Goal: Information Seeking & Learning: Understand process/instructions

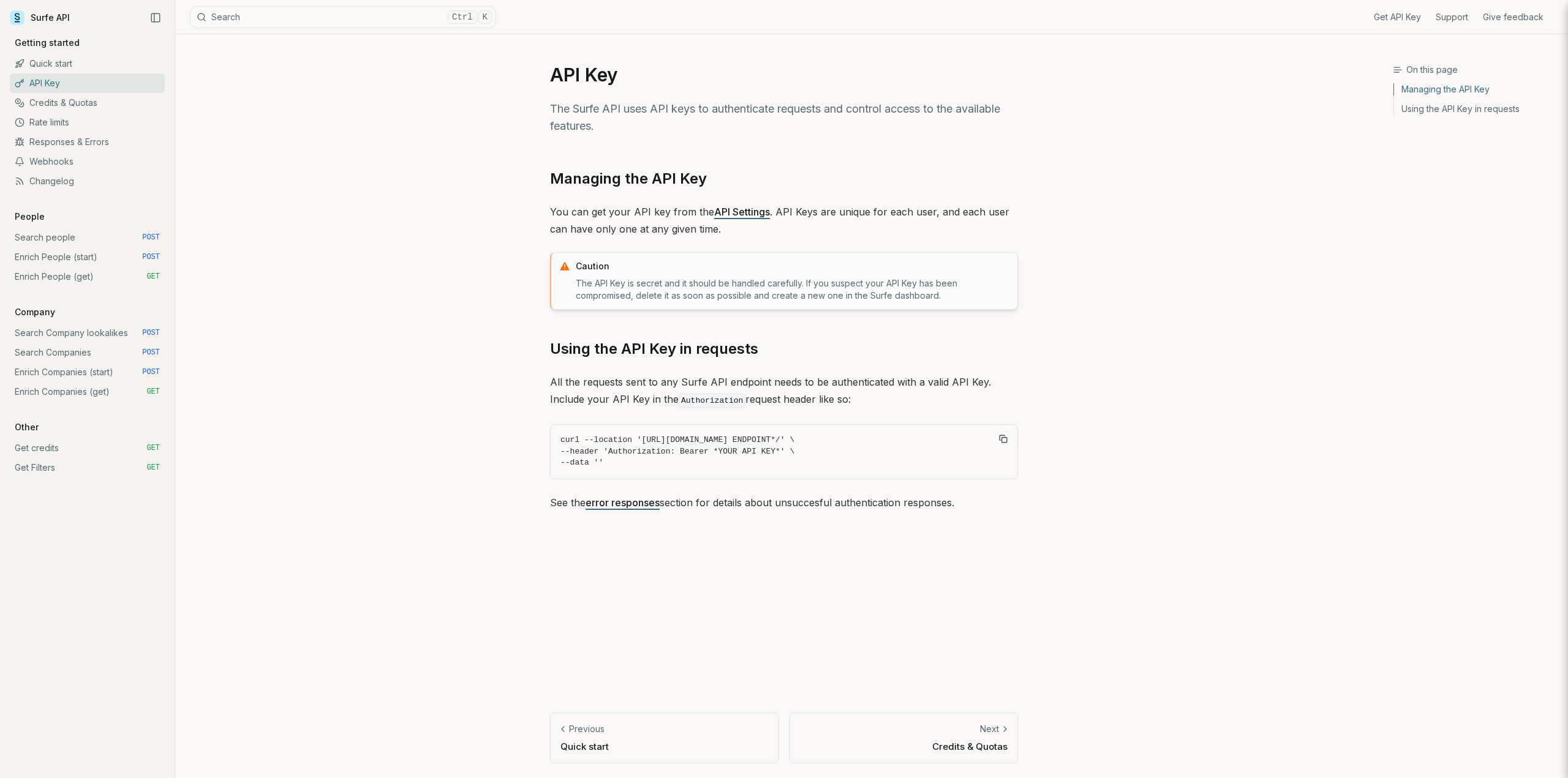
click at [66, 99] on link "Credits & Quotas" at bounding box center [87, 102] width 155 height 20
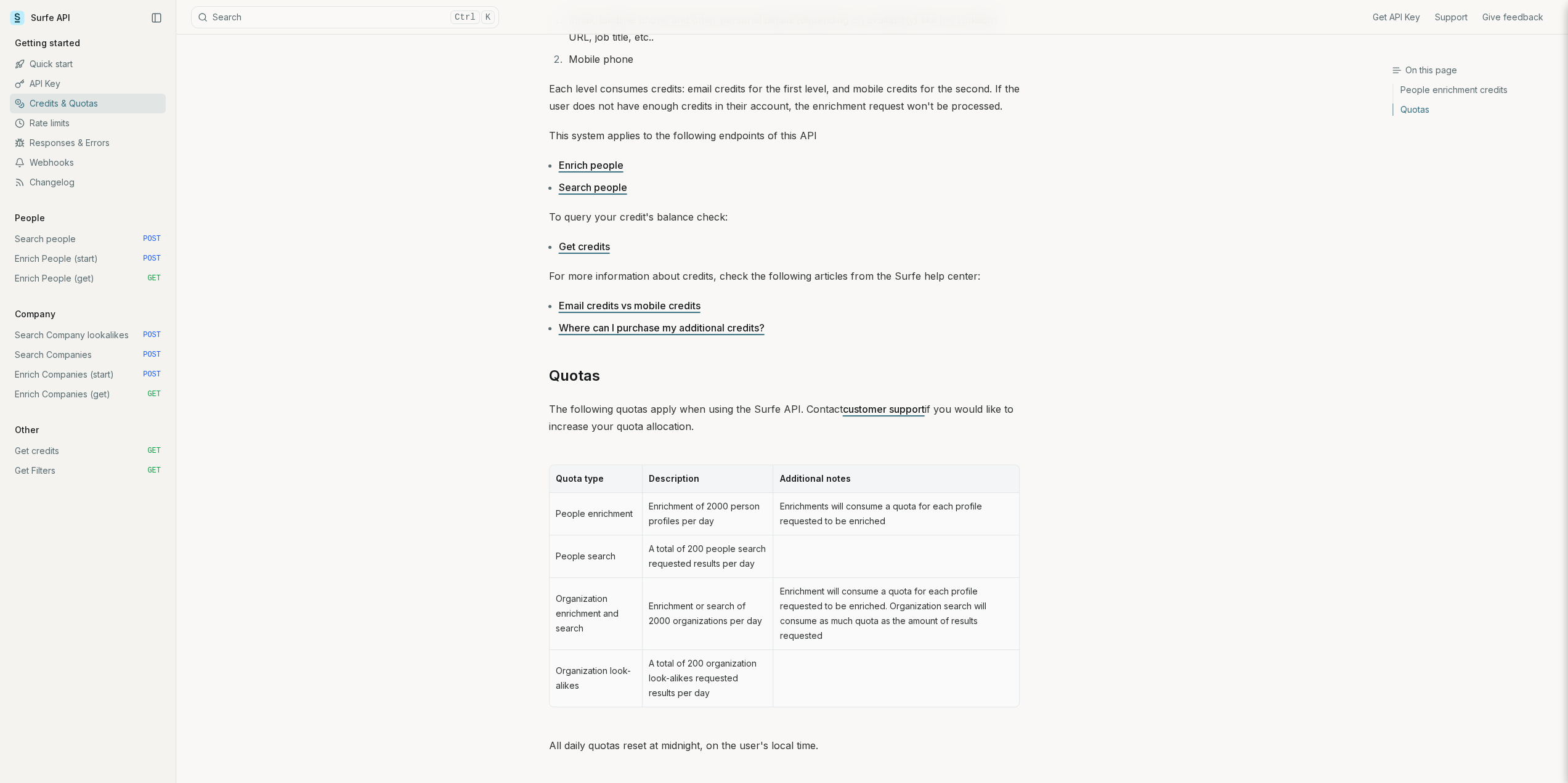
scroll to position [288, 0]
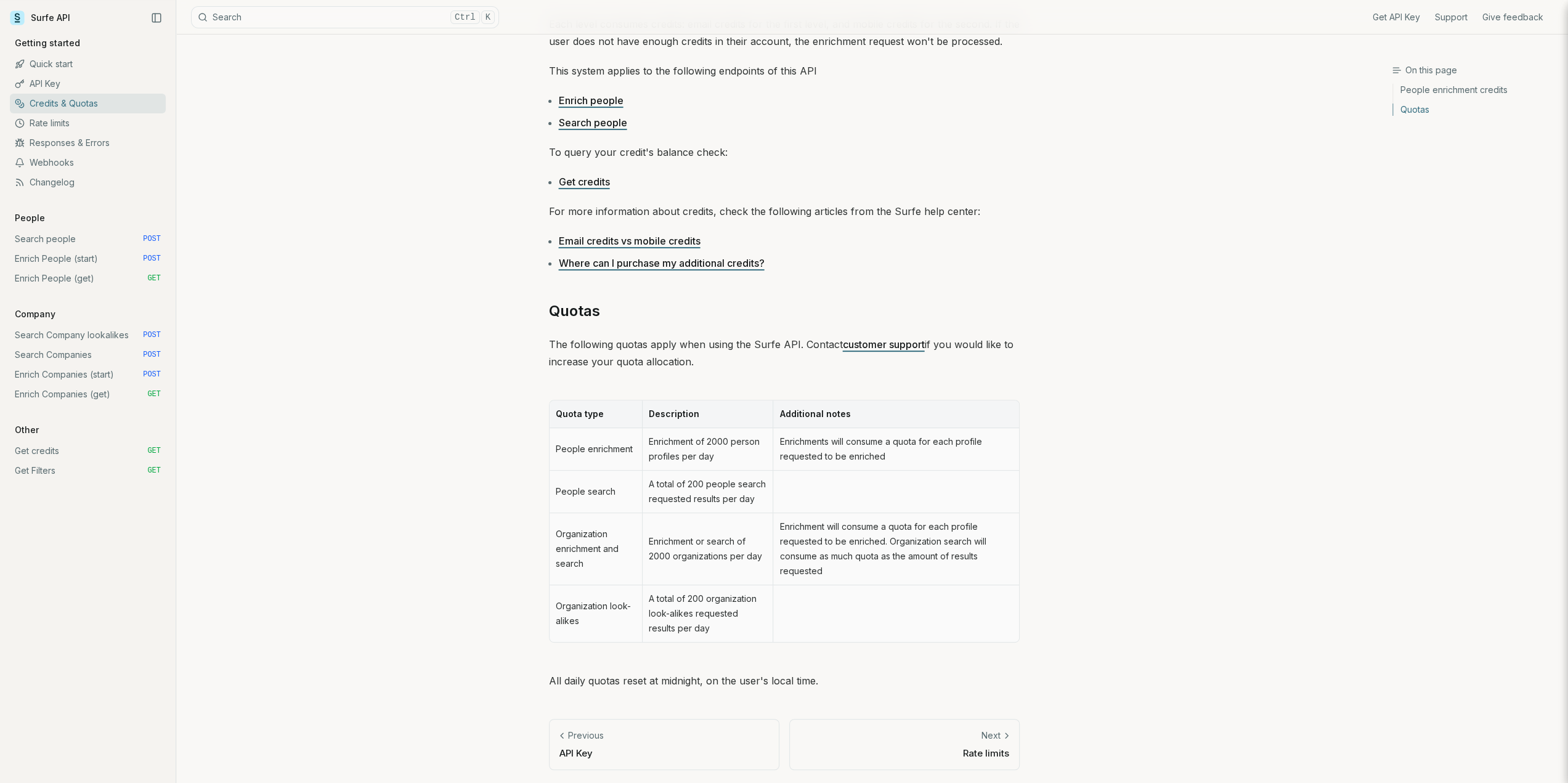
click at [733, 262] on link "Where can I purchase my additional credits?" at bounding box center [662, 263] width 206 height 12
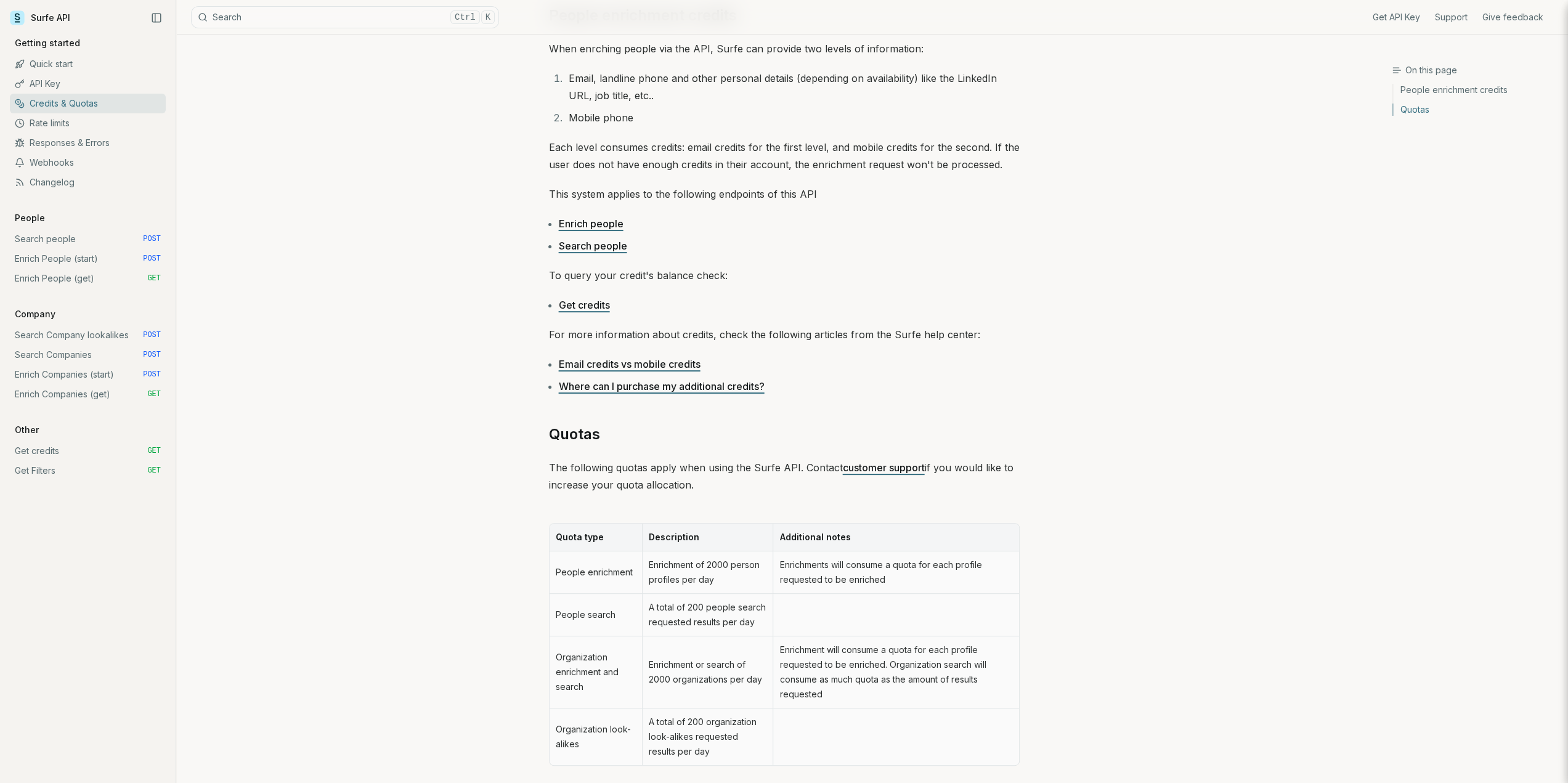
click at [613, 248] on link "Search people" at bounding box center [593, 245] width 69 height 12
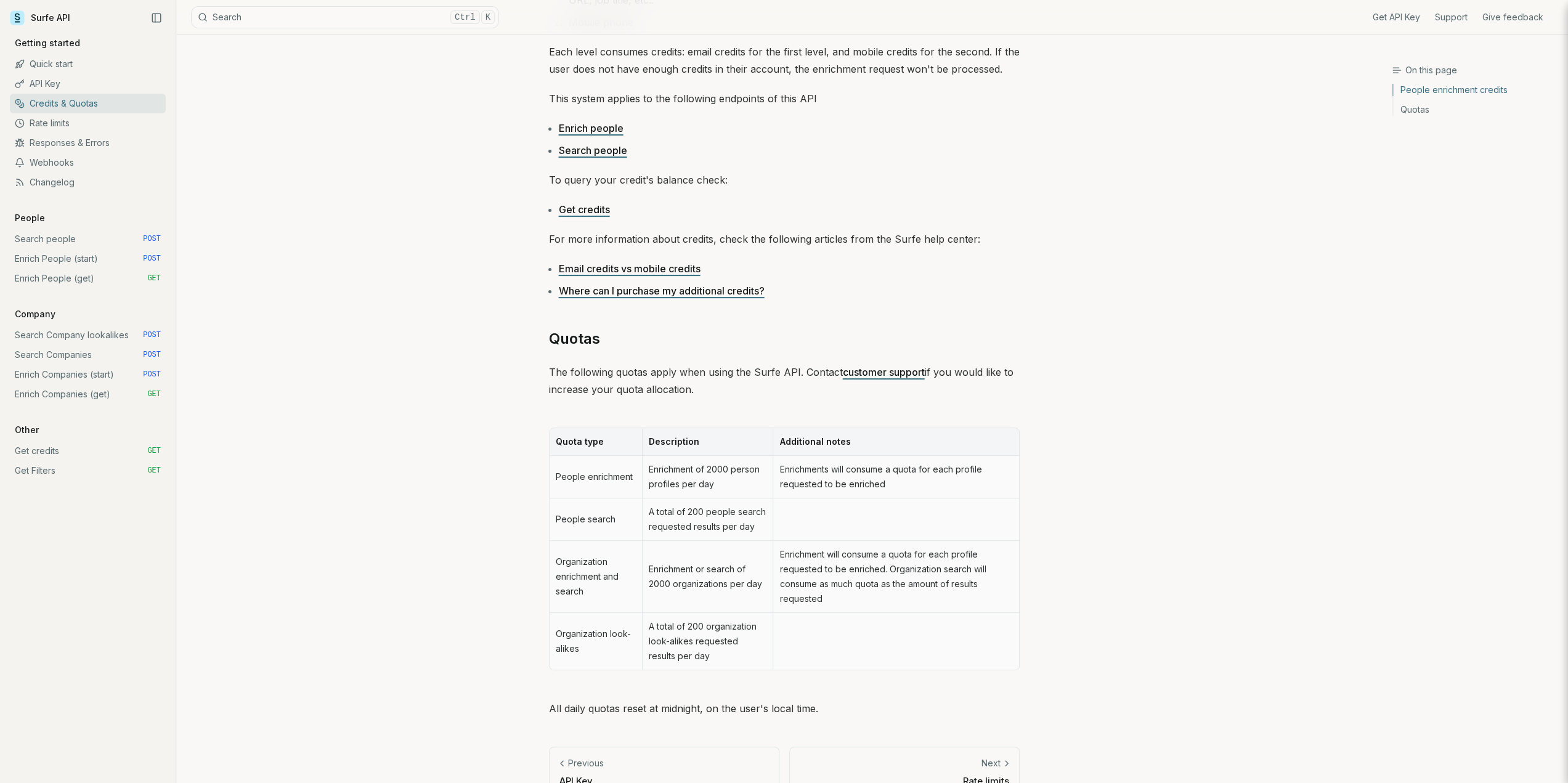
scroll to position [288, 0]
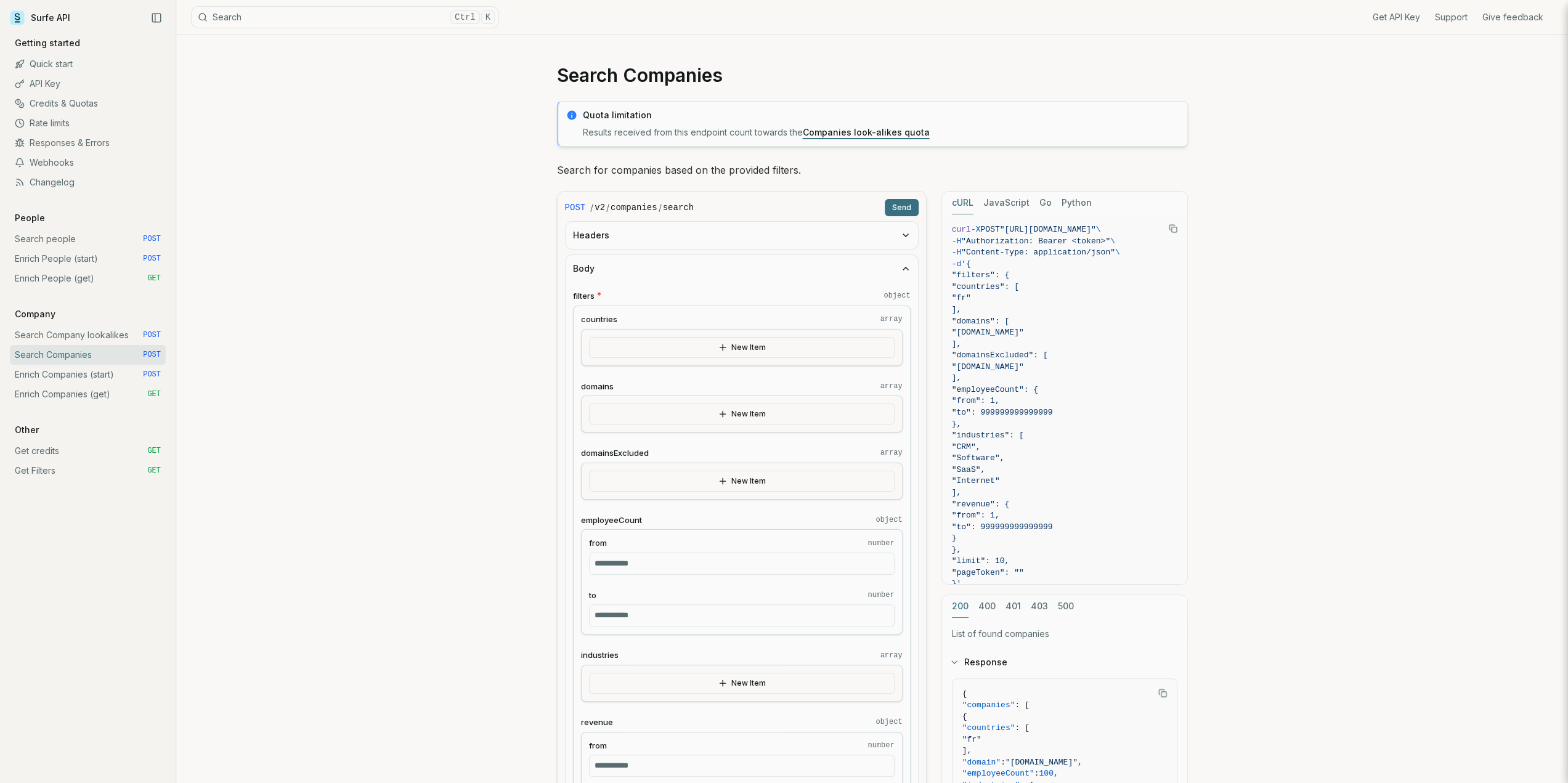
scroll to position [0, 30]
click at [92, 353] on link "Search Companies POST" at bounding box center [88, 354] width 156 height 20
click at [80, 120] on link "Rate limits" at bounding box center [88, 123] width 156 height 20
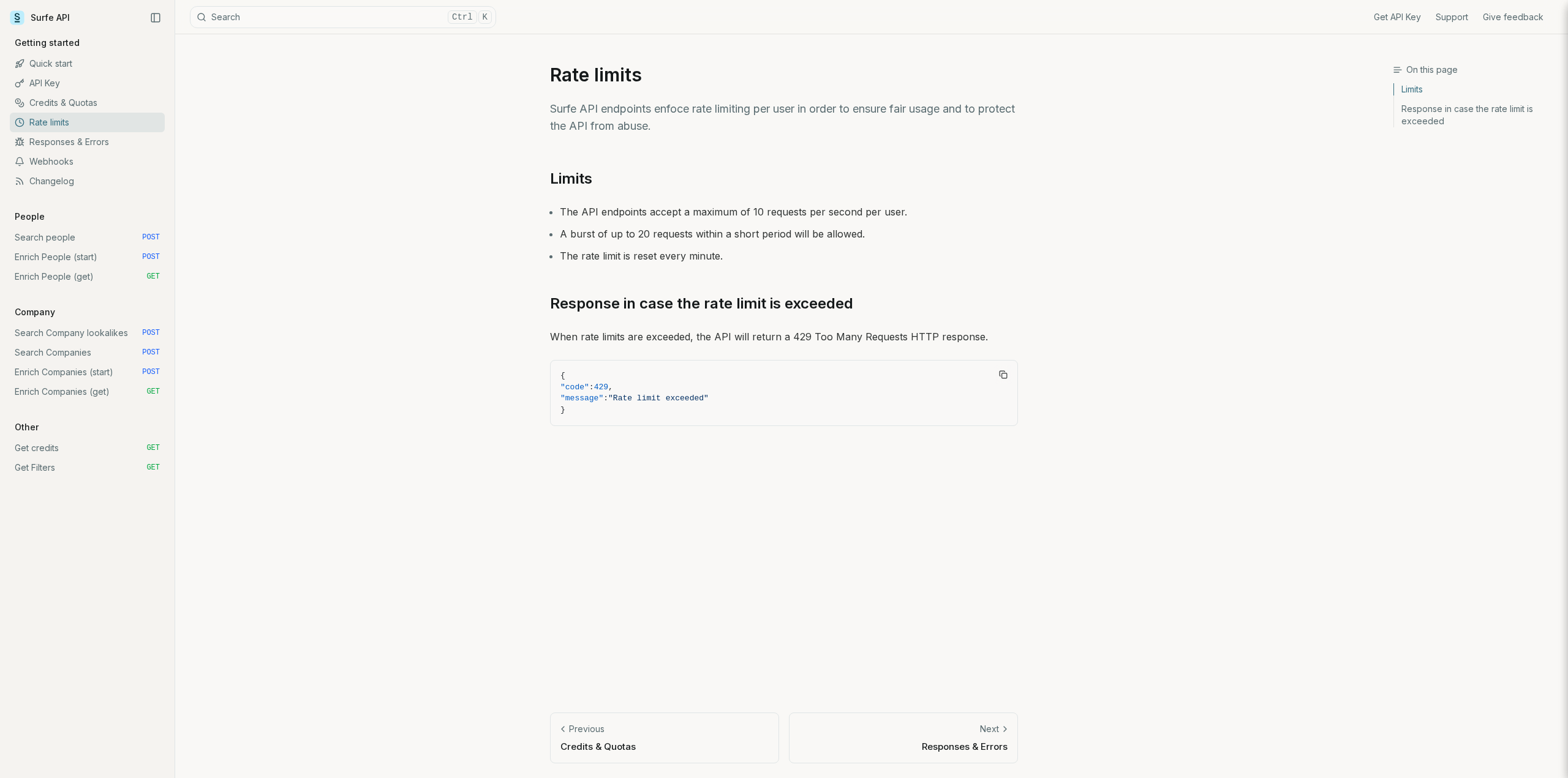
click at [81, 351] on link "Search Companies POST" at bounding box center [87, 352] width 155 height 20
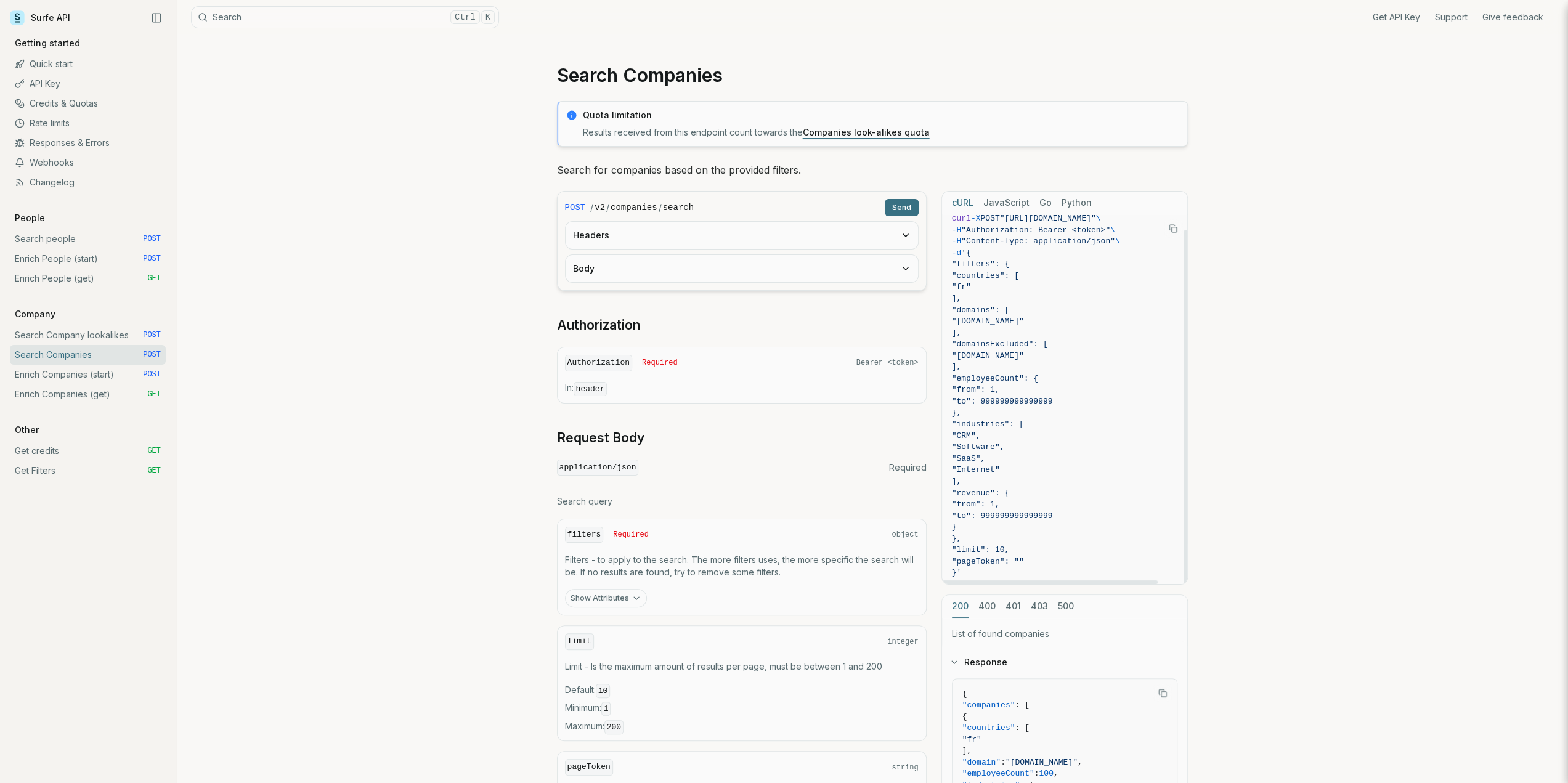
scroll to position [16, 0]
click at [1038, 604] on button "403" at bounding box center [1039, 606] width 17 height 23
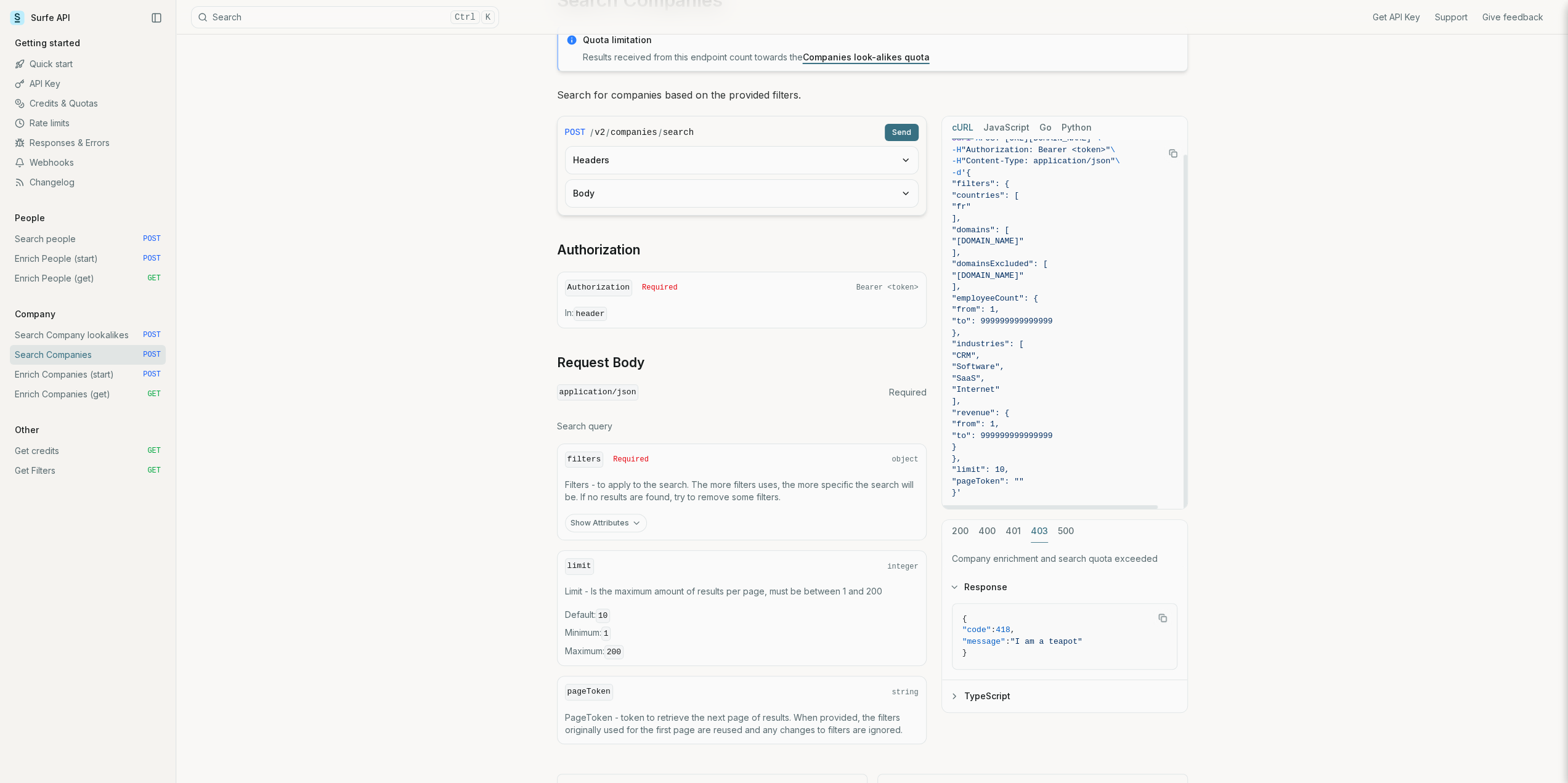
scroll to position [121, 0]
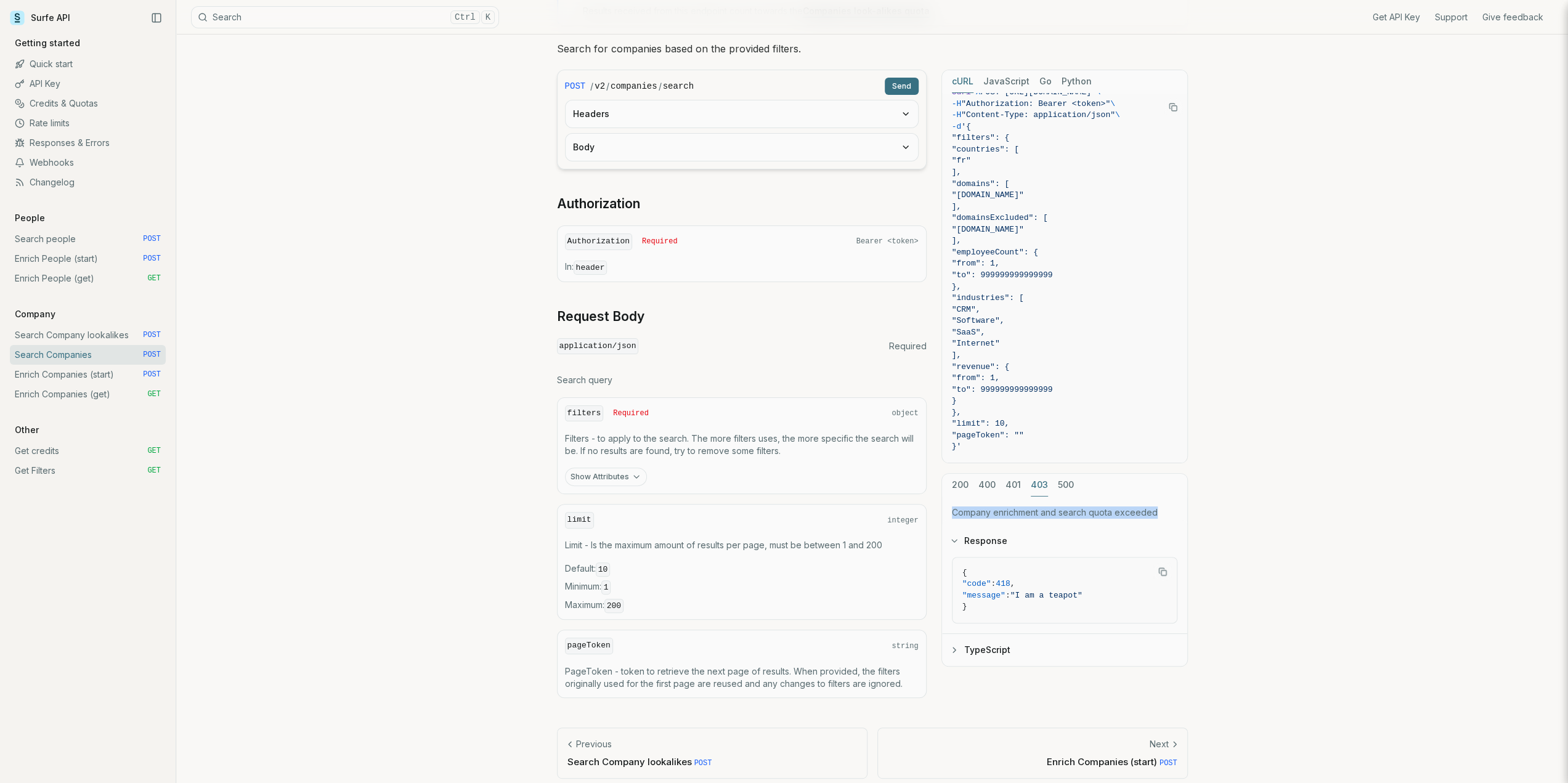
drag, startPoint x: 1158, startPoint y: 510, endPoint x: 938, endPoint y: 514, distance: 220.0
click at [938, 514] on div "POST / v2 / companies / search Send Headers Body Authorization Authorization Re…" at bounding box center [873, 384] width 631 height 629
click at [1065, 479] on button "500" at bounding box center [1066, 485] width 16 height 23
click at [1035, 478] on button "403" at bounding box center [1039, 485] width 17 height 23
click at [1017, 482] on button "401" at bounding box center [1013, 485] width 15 height 23
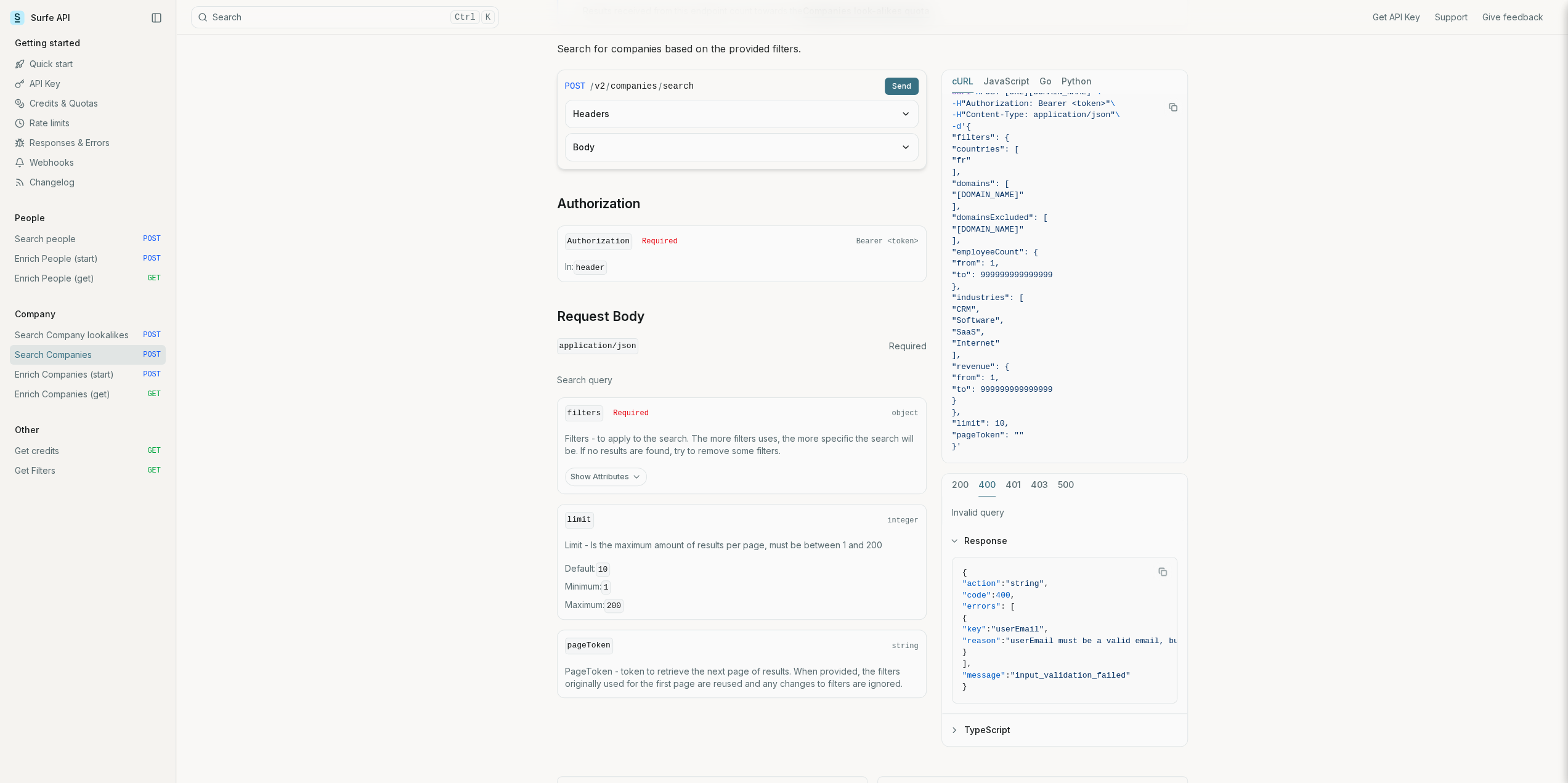
click at [991, 483] on button "400" at bounding box center [987, 485] width 17 height 23
click at [960, 486] on button "200" at bounding box center [960, 485] width 17 height 23
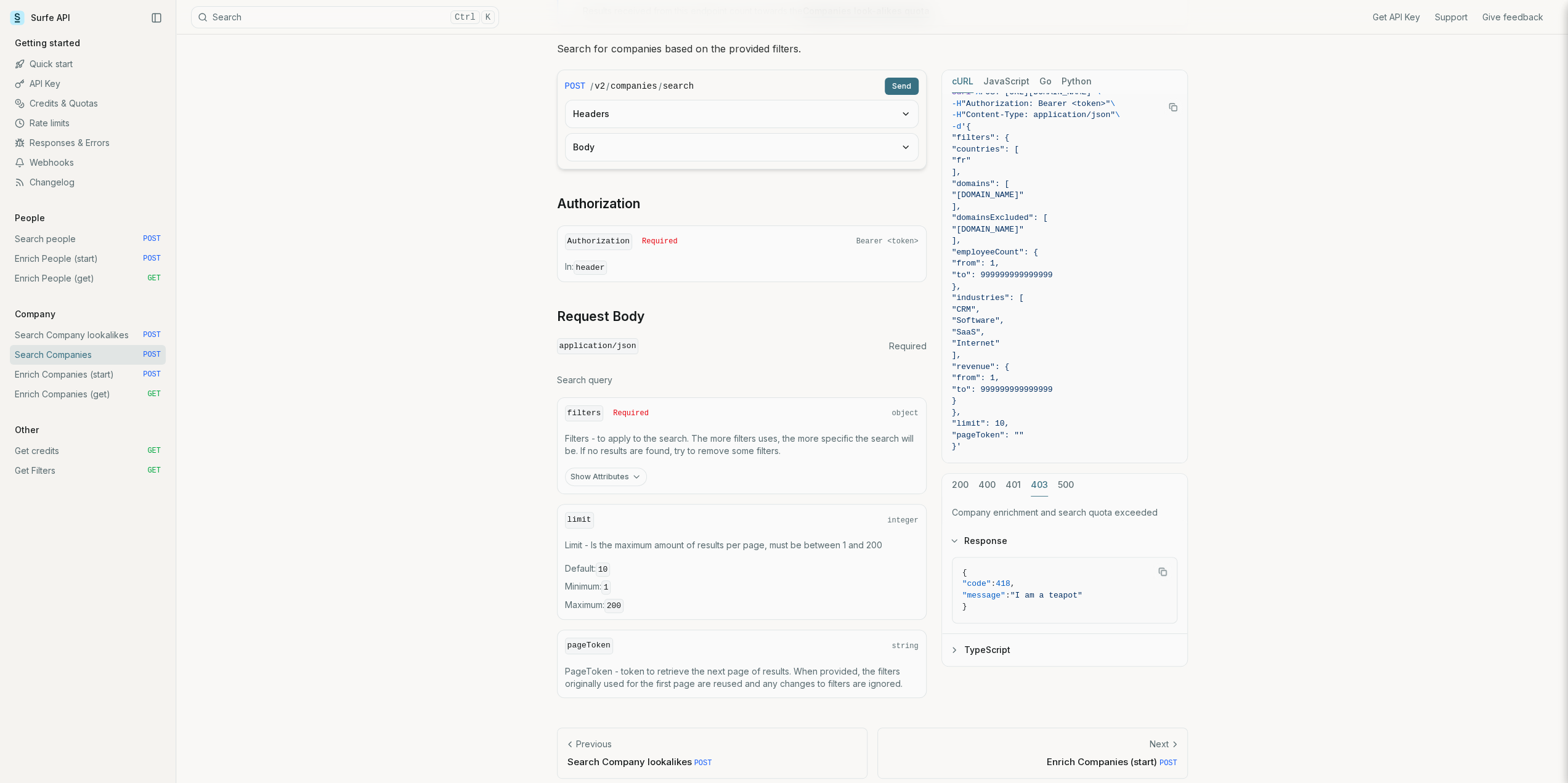
click at [1038, 486] on button "403" at bounding box center [1039, 485] width 17 height 23
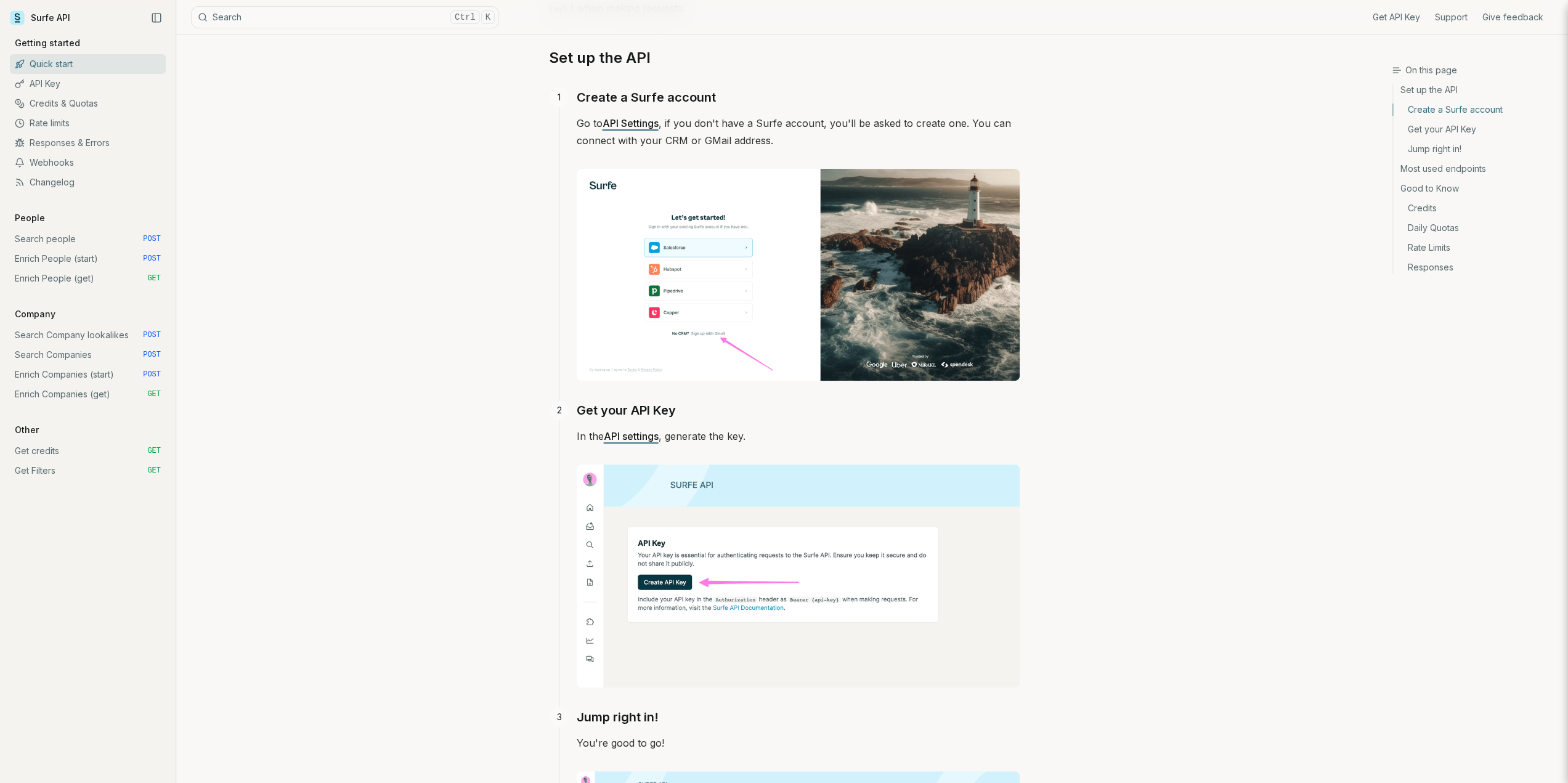
scroll to position [62, 0]
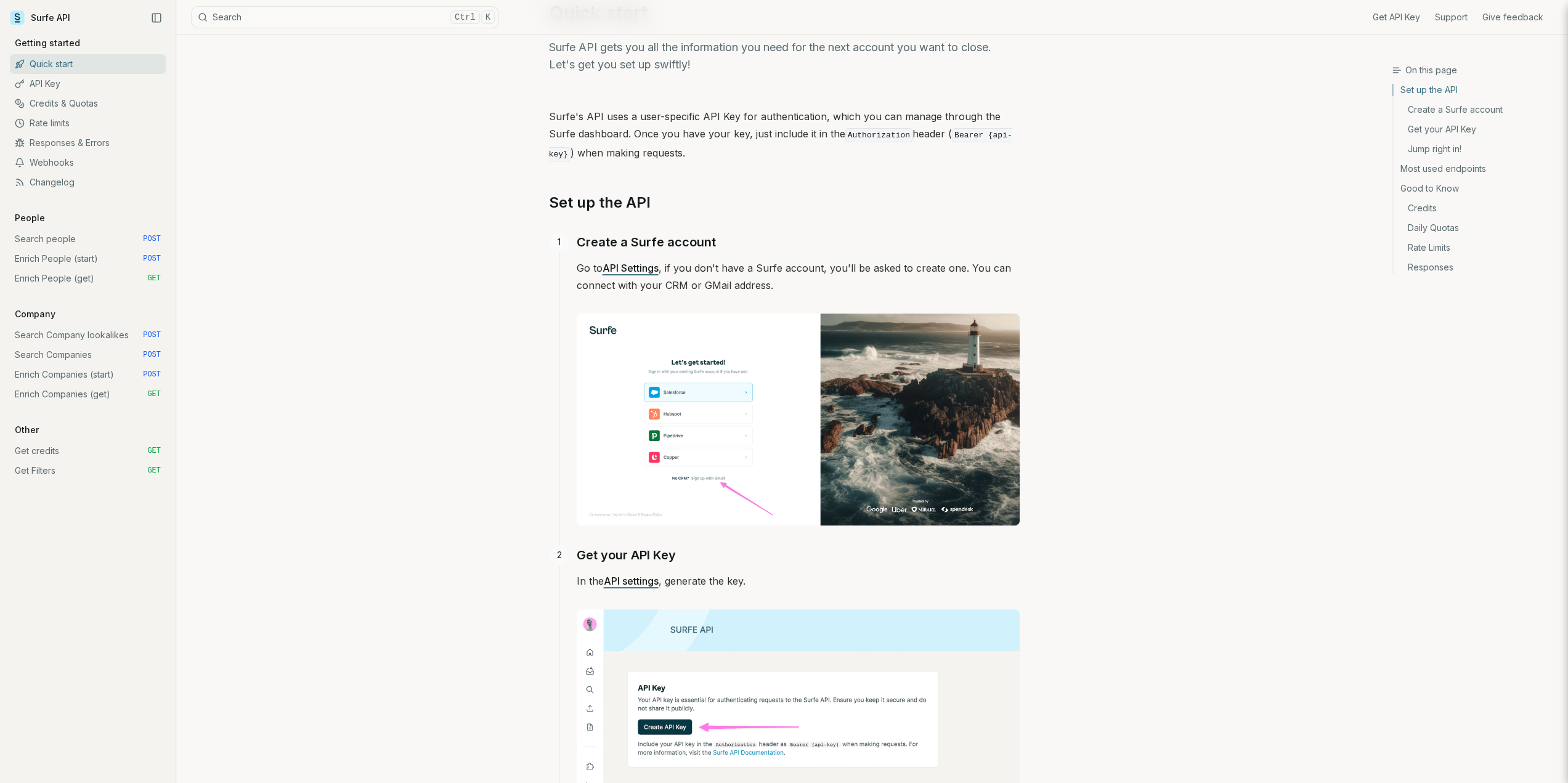
click at [69, 107] on link "Credits & Quotas" at bounding box center [88, 103] width 156 height 20
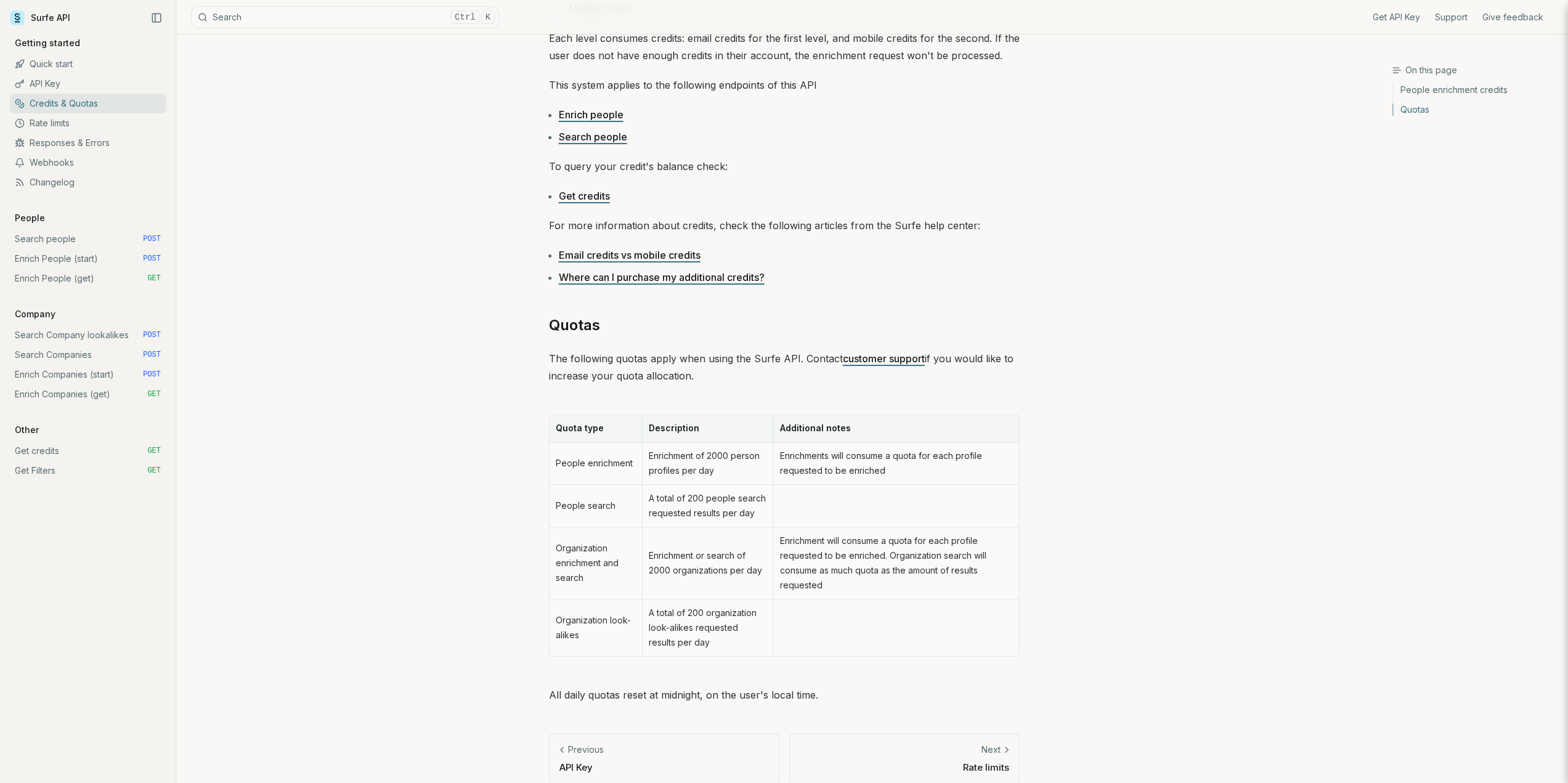
scroll to position [288, 0]
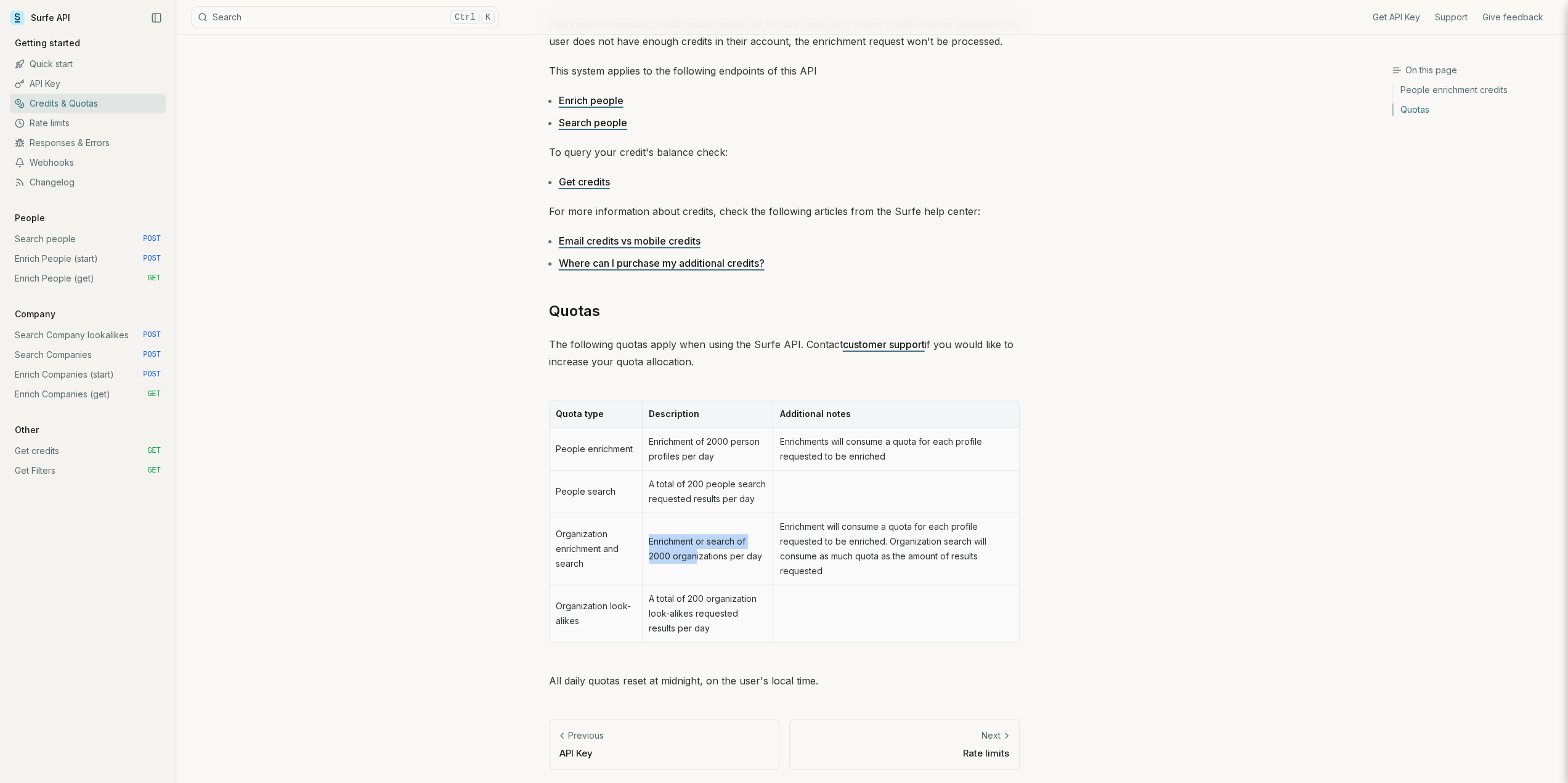
drag, startPoint x: 694, startPoint y: 560, endPoint x: 647, endPoint y: 542, distance: 50.3
click at [647, 542] on td "Enrichment or search of 2000 organizations per day" at bounding box center [707, 549] width 131 height 72
click at [767, 568] on td "Enrichment or search of 2000 organizations per day" at bounding box center [707, 549] width 131 height 72
drag, startPoint x: 601, startPoint y: 613, endPoint x: 637, endPoint y: 603, distance: 37.4
click at [622, 629] on td "Organization look-alikes" at bounding box center [596, 613] width 93 height 57
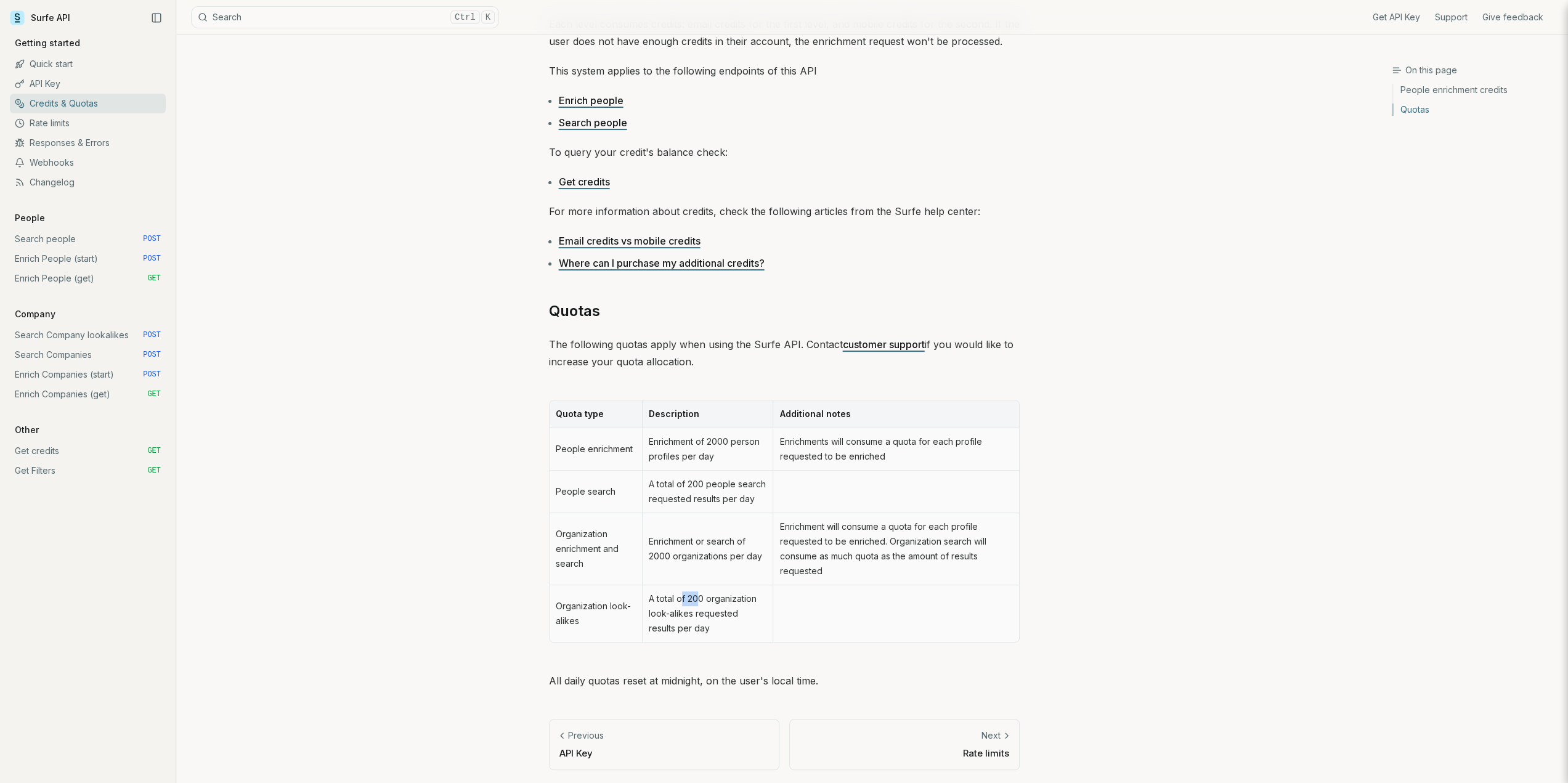
drag, startPoint x: 683, startPoint y: 591, endPoint x: 700, endPoint y: 594, distance: 17.3
click at [700, 594] on td "A total of 200 organization look-alikes requested results per day" at bounding box center [707, 613] width 131 height 57
click at [762, 608] on td "A total of 200 organization look-alikes requested results per day" at bounding box center [707, 613] width 131 height 57
drag, startPoint x: 590, startPoint y: 553, endPoint x: 551, endPoint y: 532, distance: 44.3
click at [551, 532] on td "Organization enrichment and search" at bounding box center [596, 549] width 93 height 72
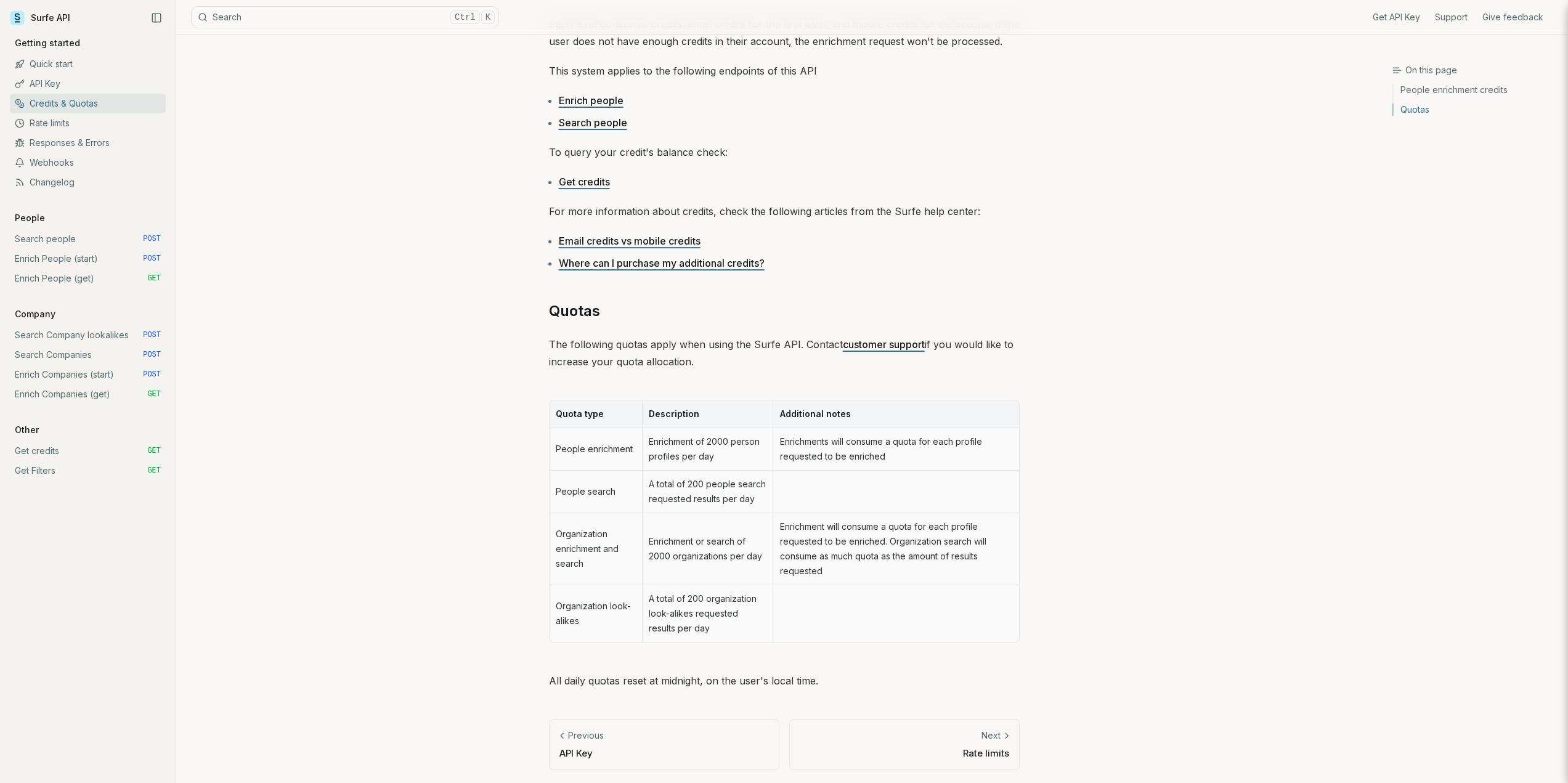
click at [494, 549] on div "On this page Quotas Credits & Quotas Some of the services offered by the Surfe …" at bounding box center [784, 265] width 1216 height 1038
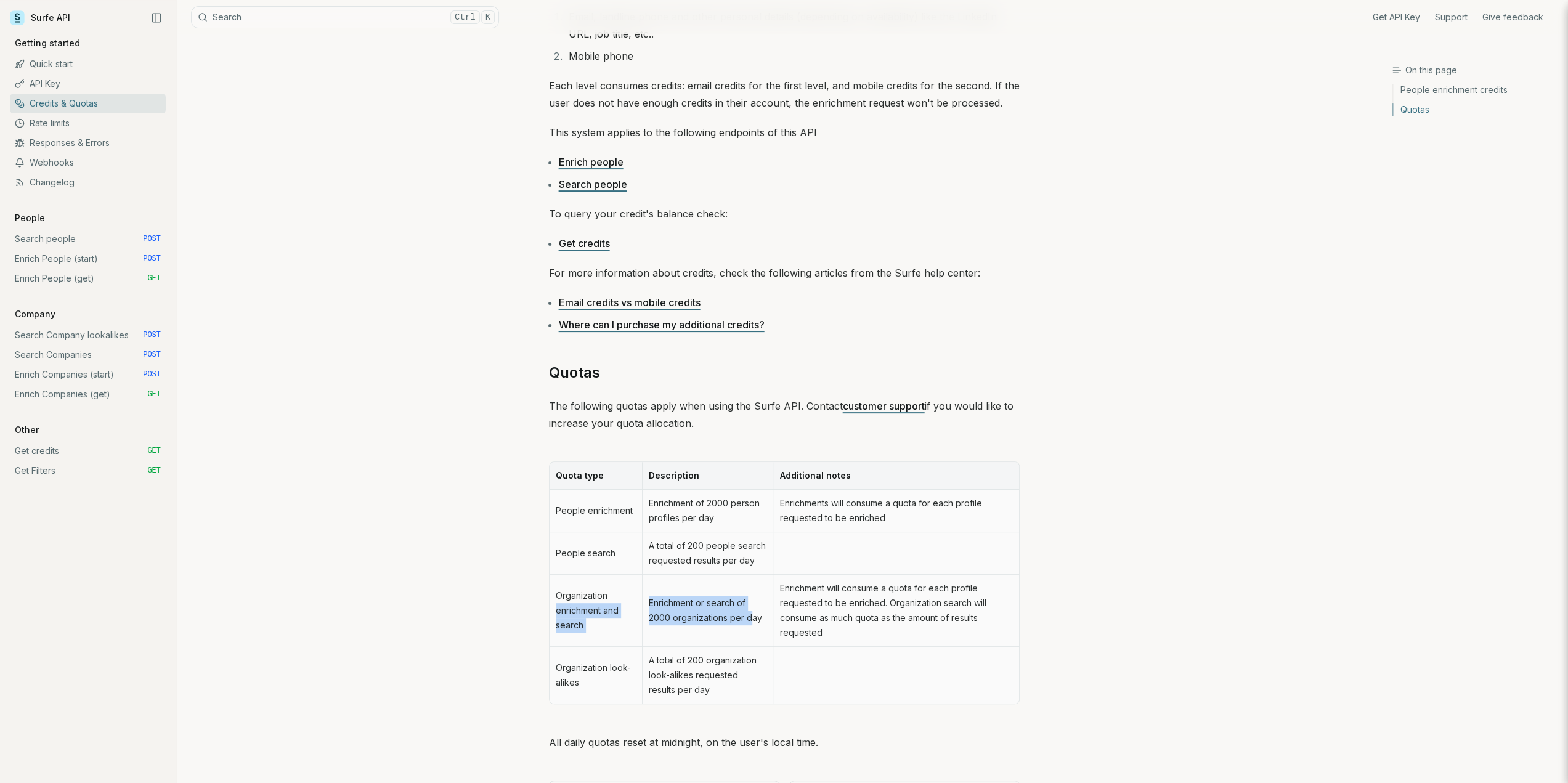
drag, startPoint x: 712, startPoint y: 612, endPoint x: 695, endPoint y: 606, distance: 18.0
click at [636, 599] on tr "Organization enrichment and search Enrichment or search of 2000 organizations p…" at bounding box center [784, 611] width 469 height 72
click at [727, 620] on td "Enrichment or search of 2000 organizations per day" at bounding box center [707, 611] width 131 height 72
drag, startPoint x: 763, startPoint y: 618, endPoint x: 666, endPoint y: 606, distance: 97.7
click at [651, 603] on td "Enrichment or search of 2000 organizations per day" at bounding box center [707, 611] width 131 height 72
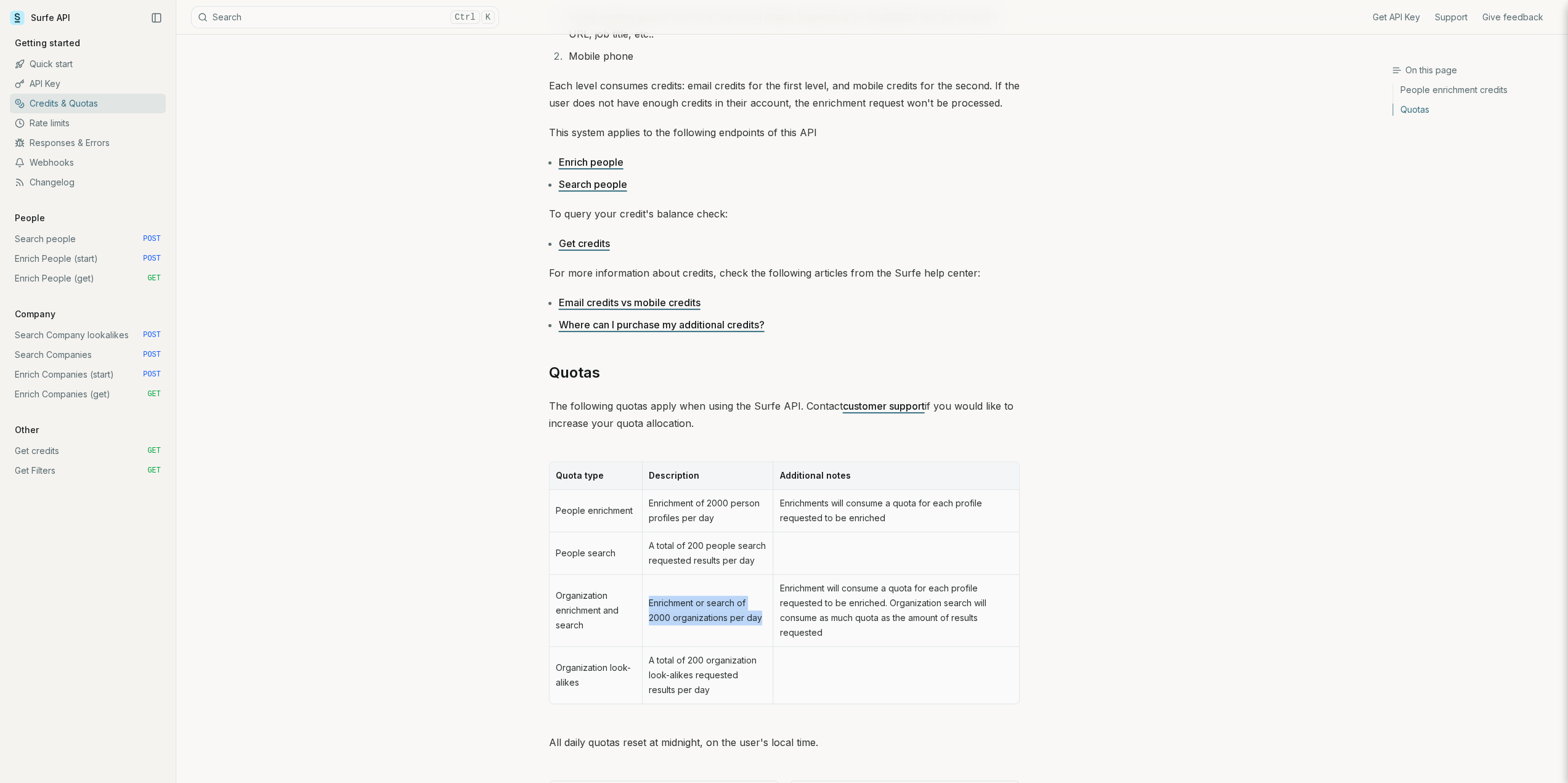
copy td "Enrichment or search of 2000 organizations per day"
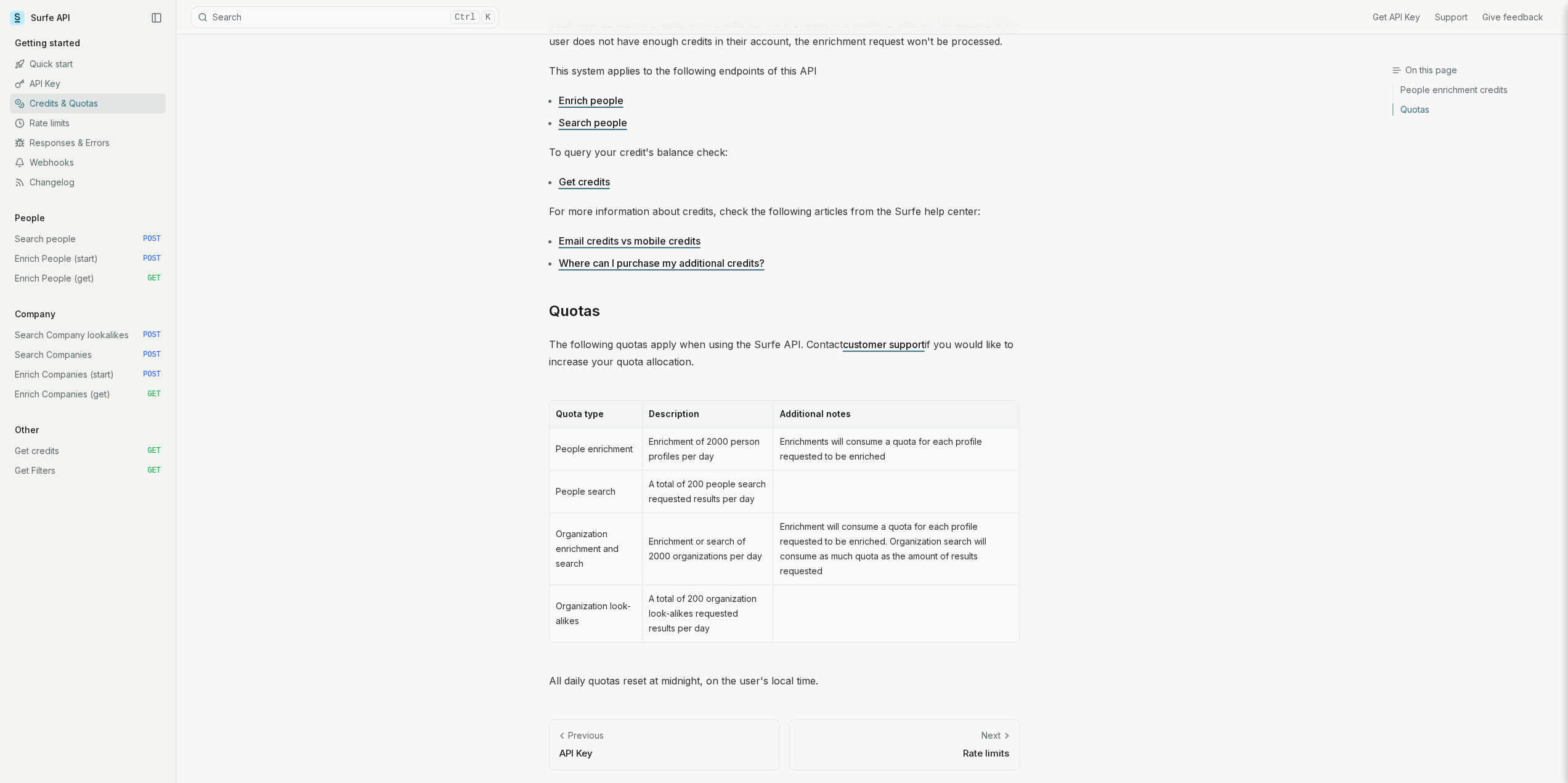
click at [1155, 445] on div "On this page Quotas Credits & Quotas Some of the services offered by the Surfe …" at bounding box center [784, 265] width 1216 height 1038
click at [79, 366] on link "Enrich Companies (start) POST" at bounding box center [88, 374] width 156 height 20
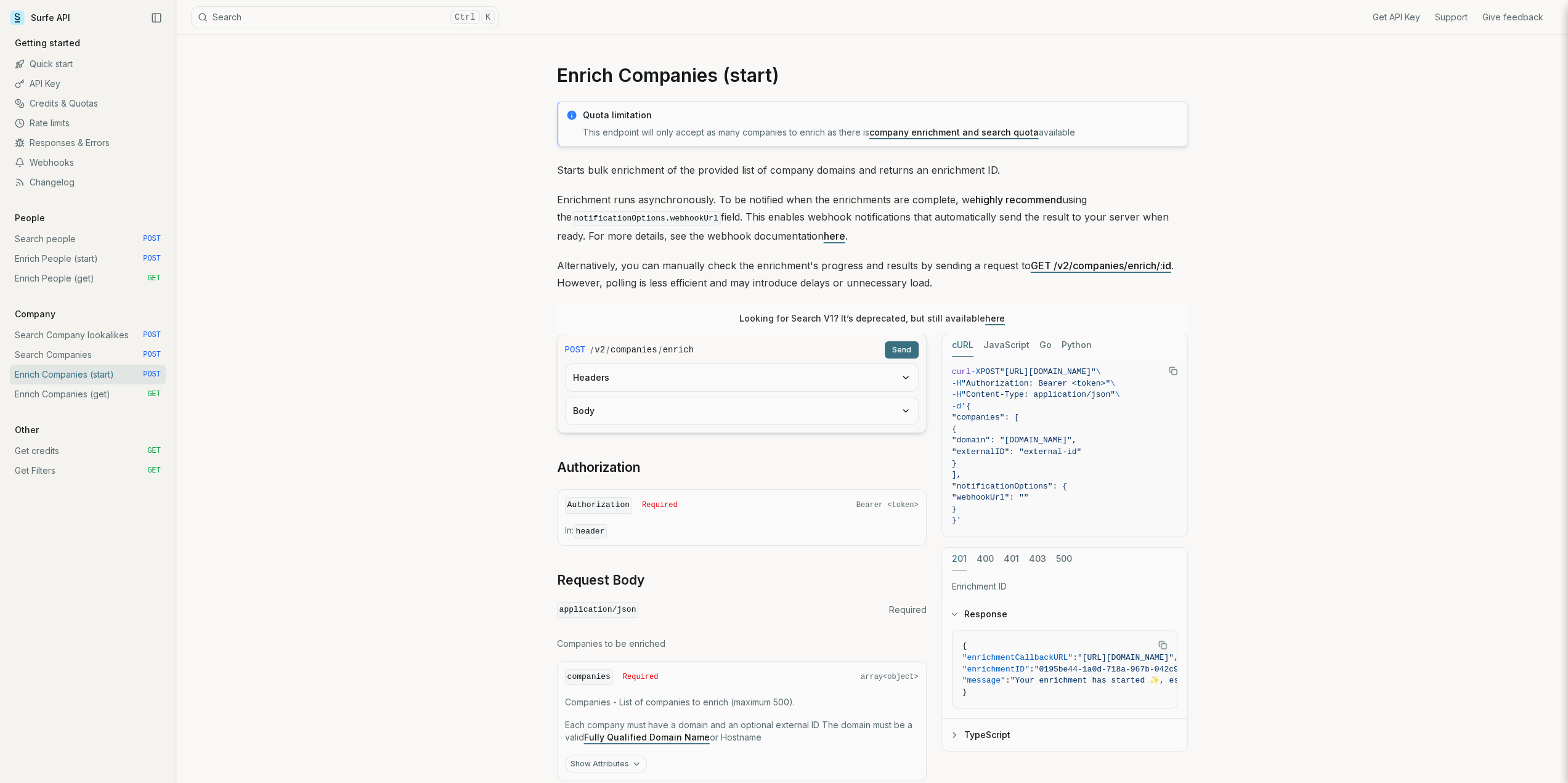
click at [77, 357] on link "Search Companies POST" at bounding box center [88, 354] width 156 height 20
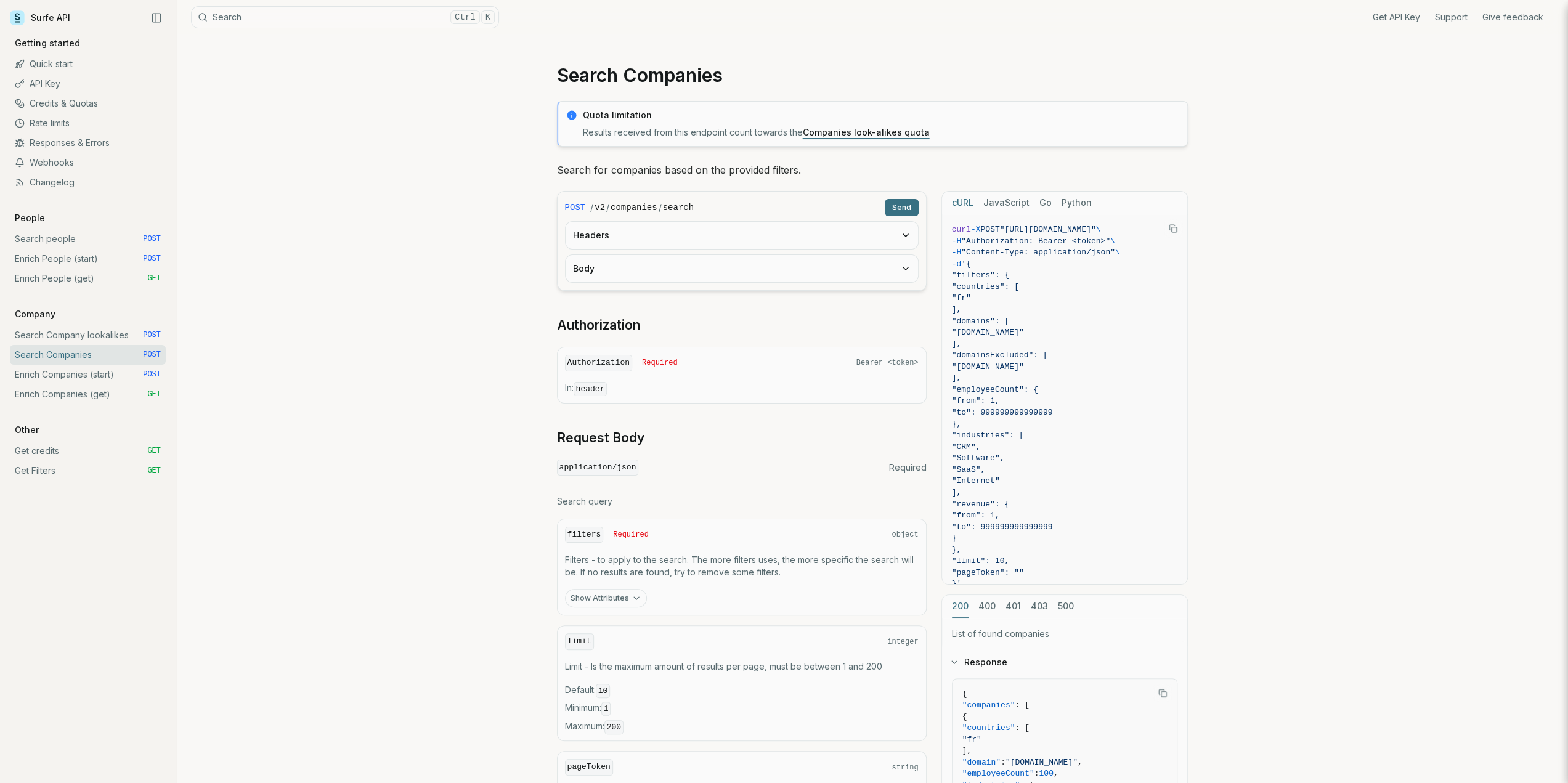
scroll to position [292, 0]
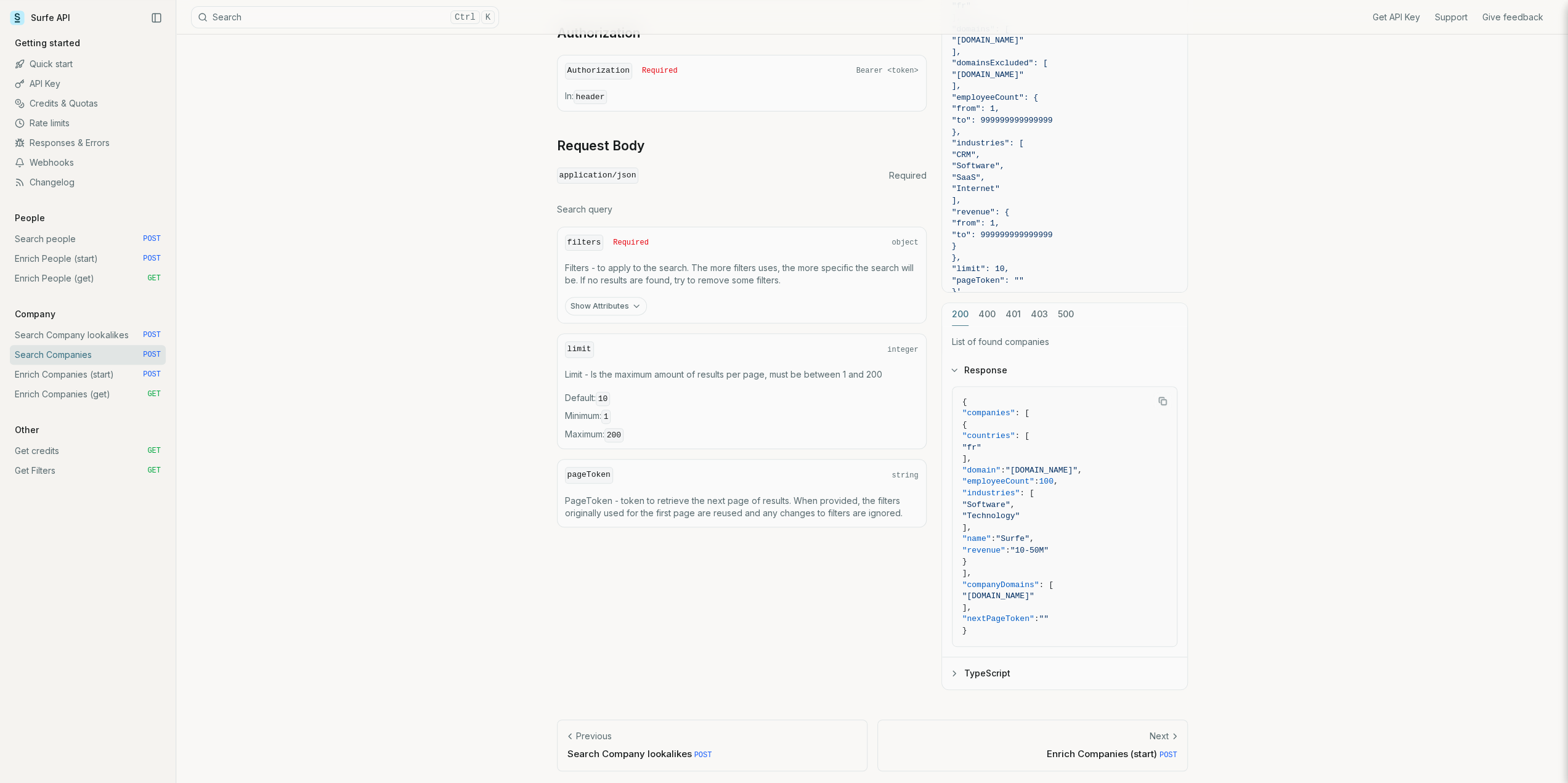
click at [59, 120] on link "Rate limits" at bounding box center [88, 123] width 156 height 20
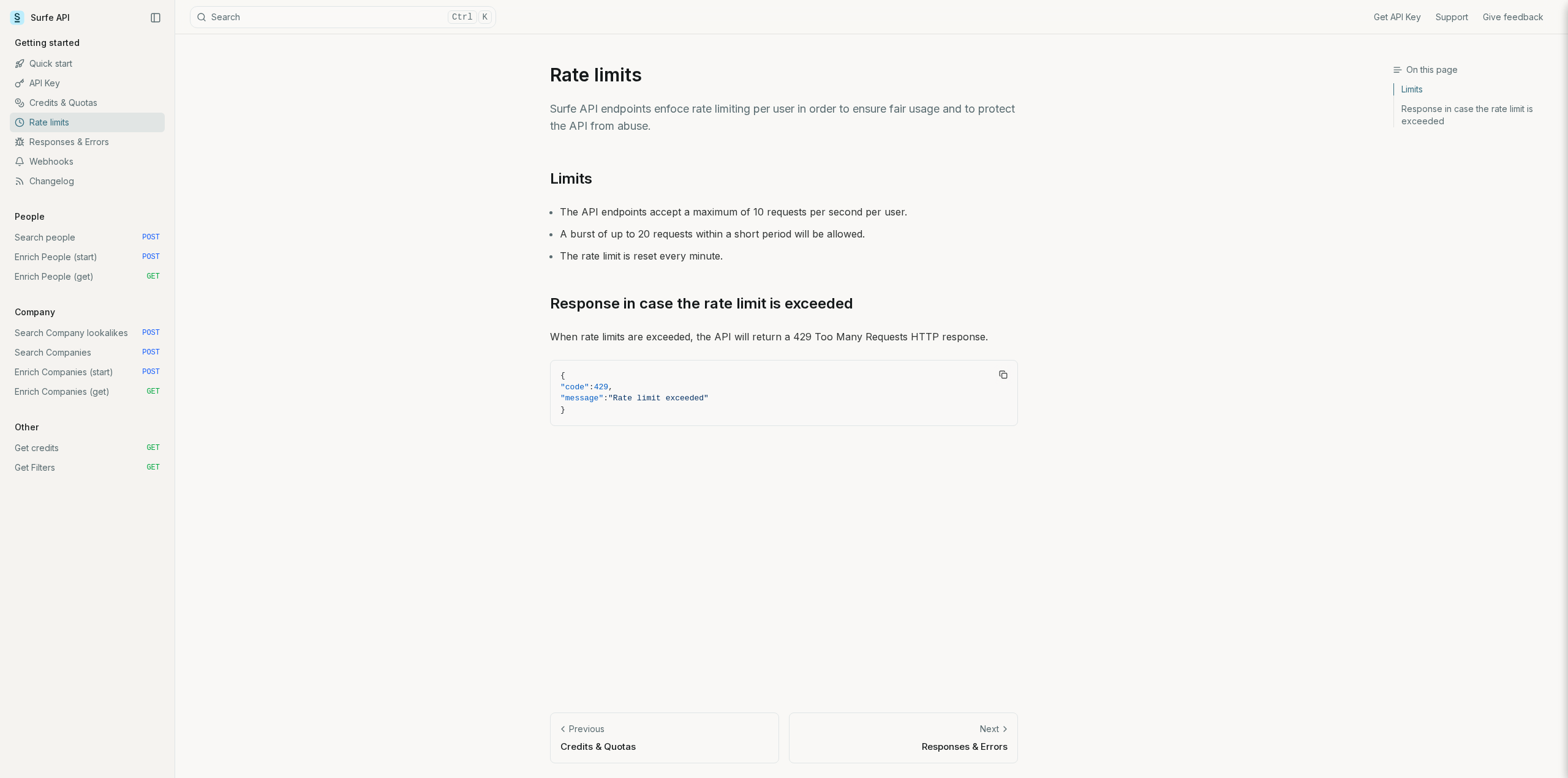
click at [65, 139] on link "Responses & Errors" at bounding box center [87, 142] width 155 height 20
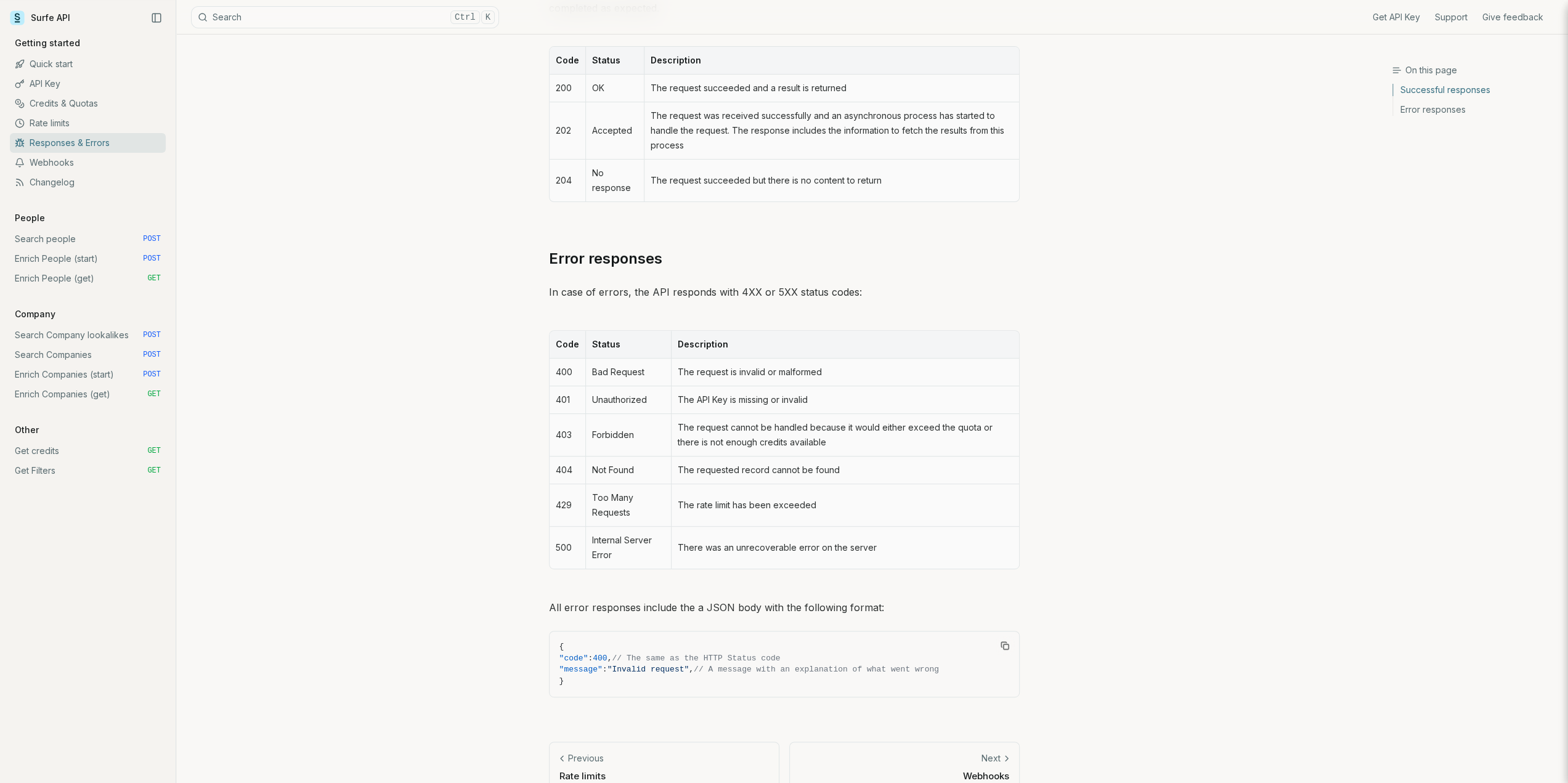
scroll to position [290, 0]
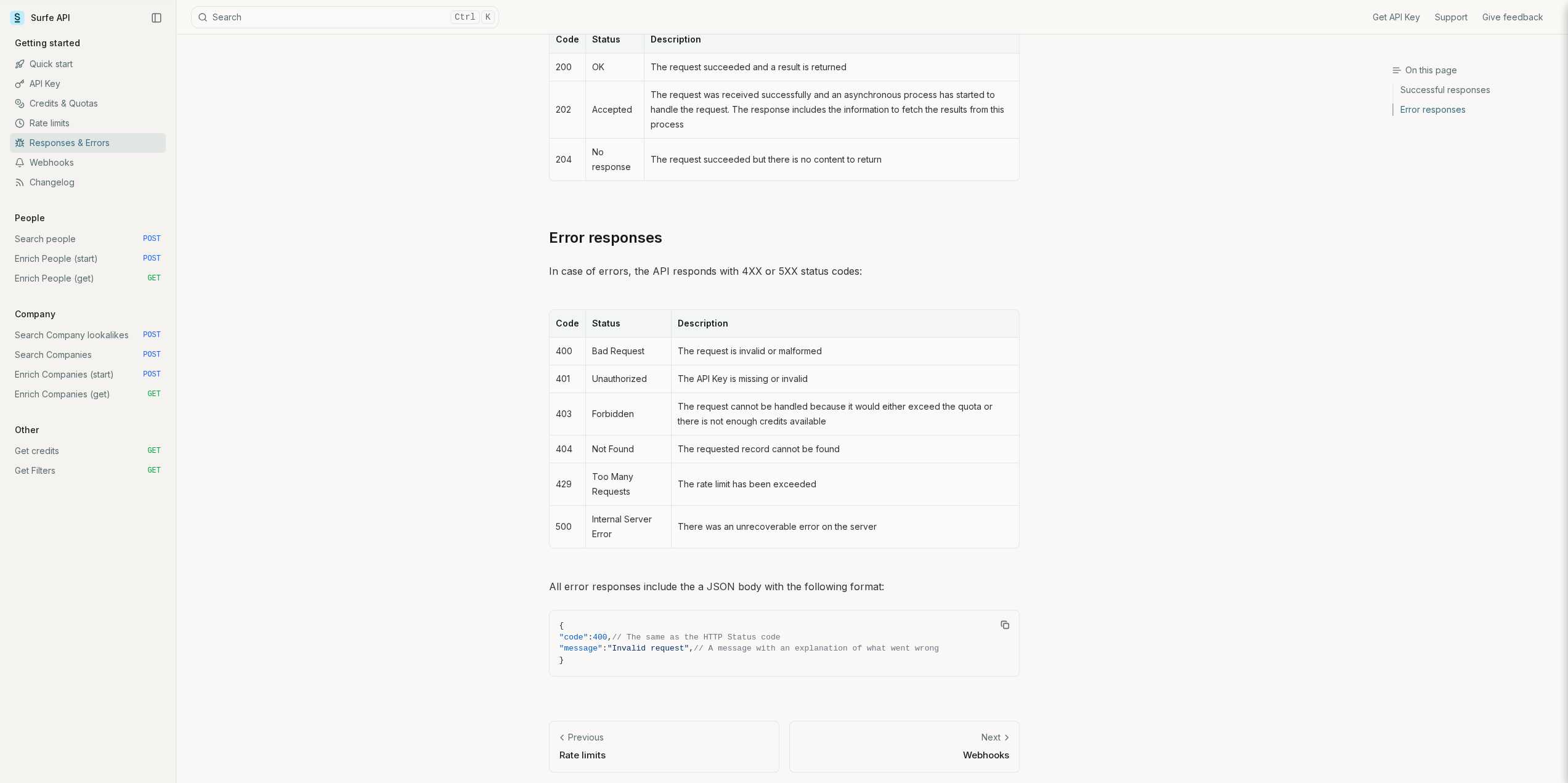
click at [580, 733] on p "Previous" at bounding box center [586, 737] width 36 height 12
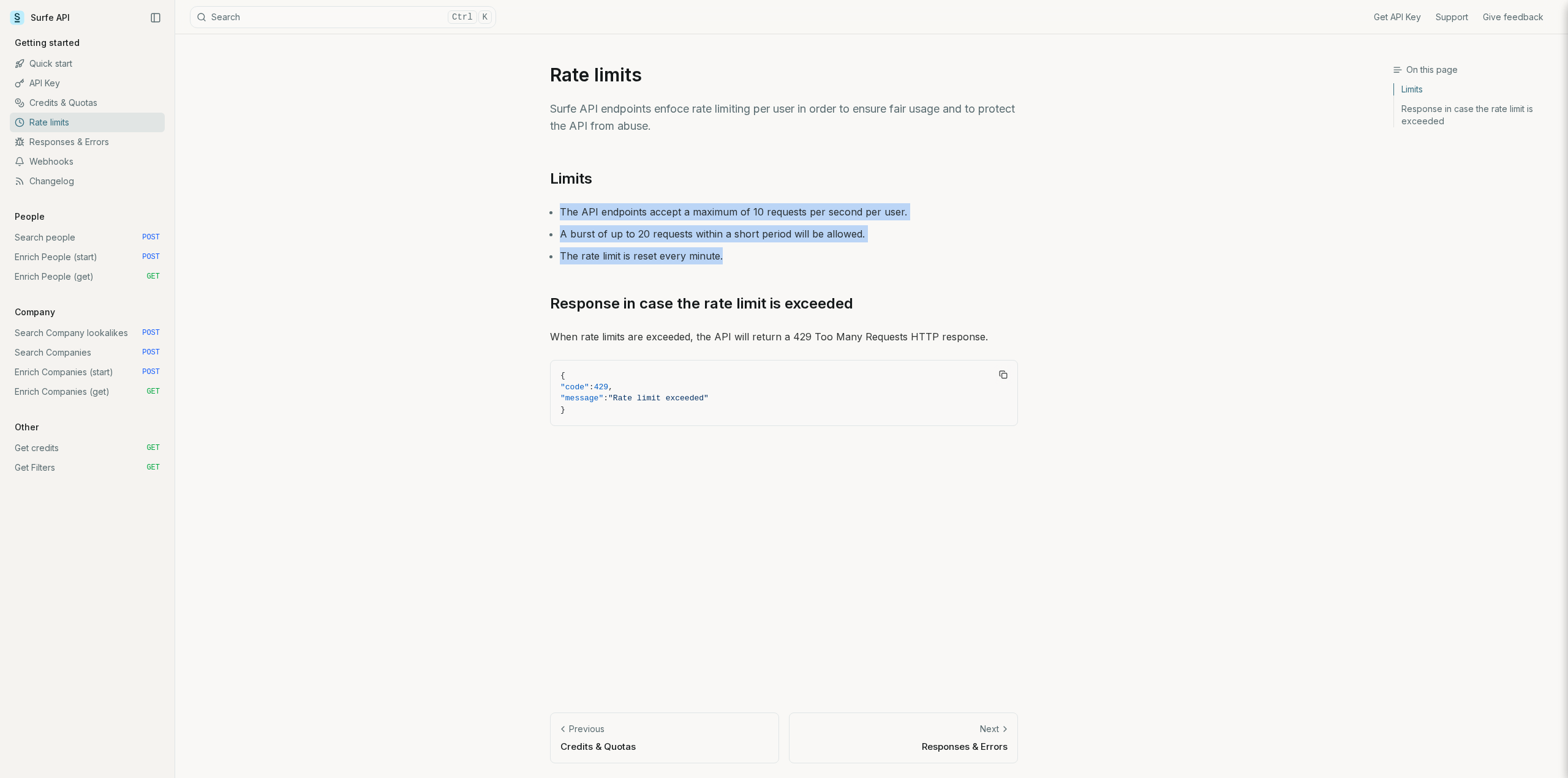
drag, startPoint x: 726, startPoint y: 256, endPoint x: 522, endPoint y: 197, distance: 212.4
click at [522, 197] on article "Rate limits Surfe API endpoints enfoce rate limiting per user in order to ensur…" at bounding box center [784, 406] width 526 height 744
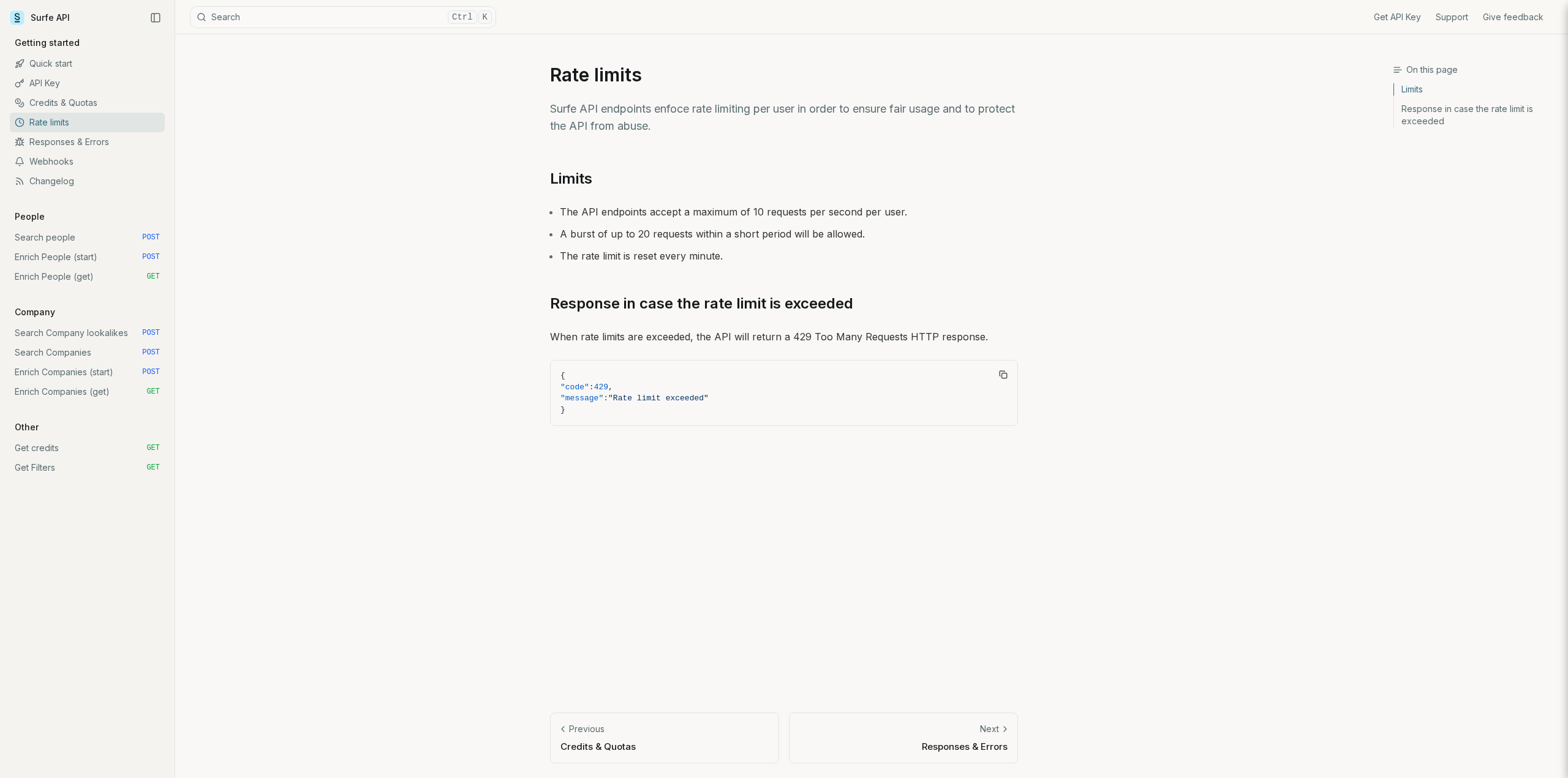
drag, startPoint x: 581, startPoint y: 223, endPoint x: 946, endPoint y: 86, distance: 389.9
click at [941, 86] on article "Rate limits Surfe API endpoints enfoce rate limiting per user in order to ensur…" at bounding box center [784, 406] width 526 height 744
click at [71, 329] on link "Search Company lookalikes POST" at bounding box center [87, 333] width 155 height 20
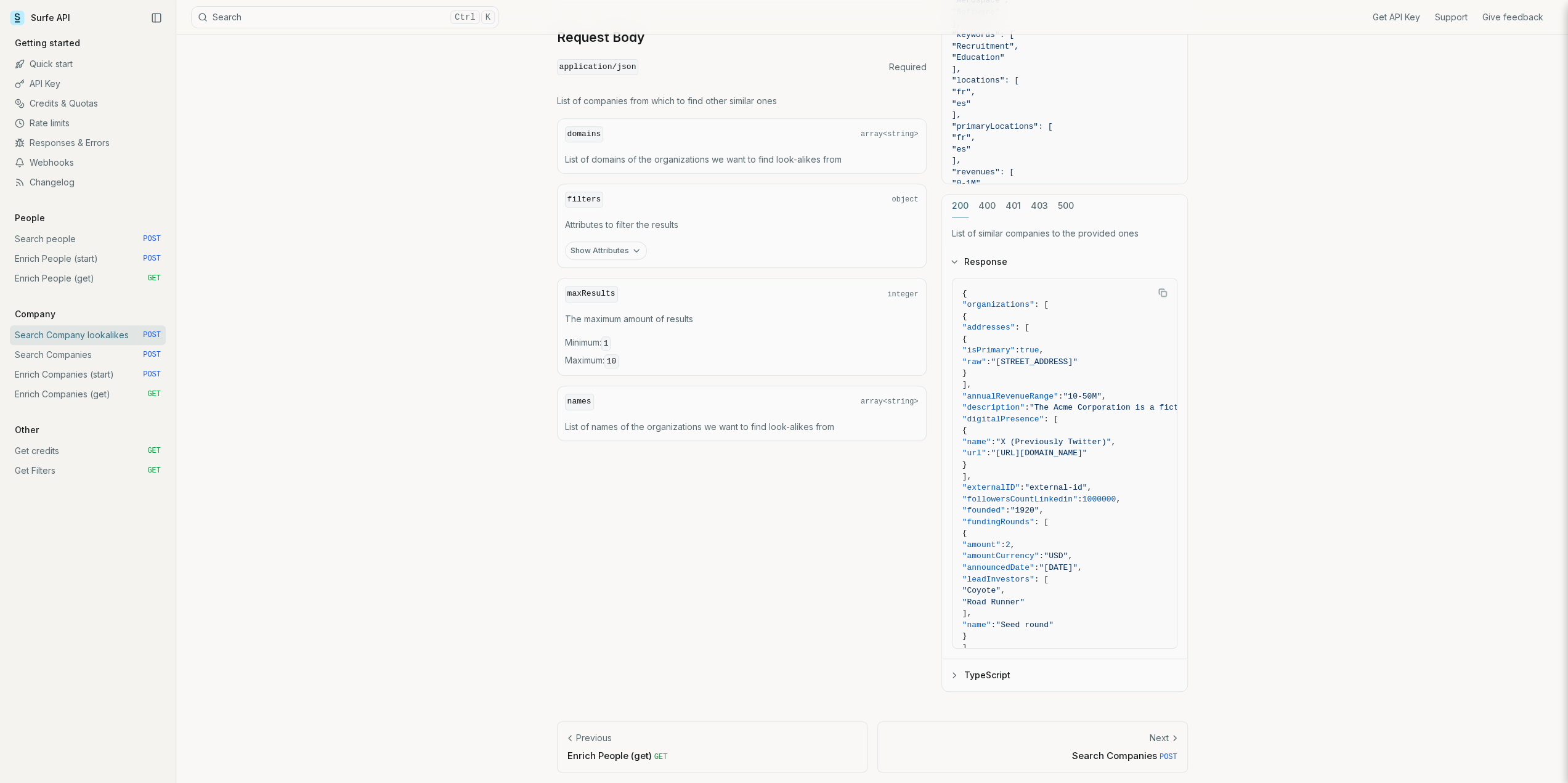
scroll to position [483, 0]
click at [55, 121] on link "Rate limits" at bounding box center [88, 123] width 156 height 20
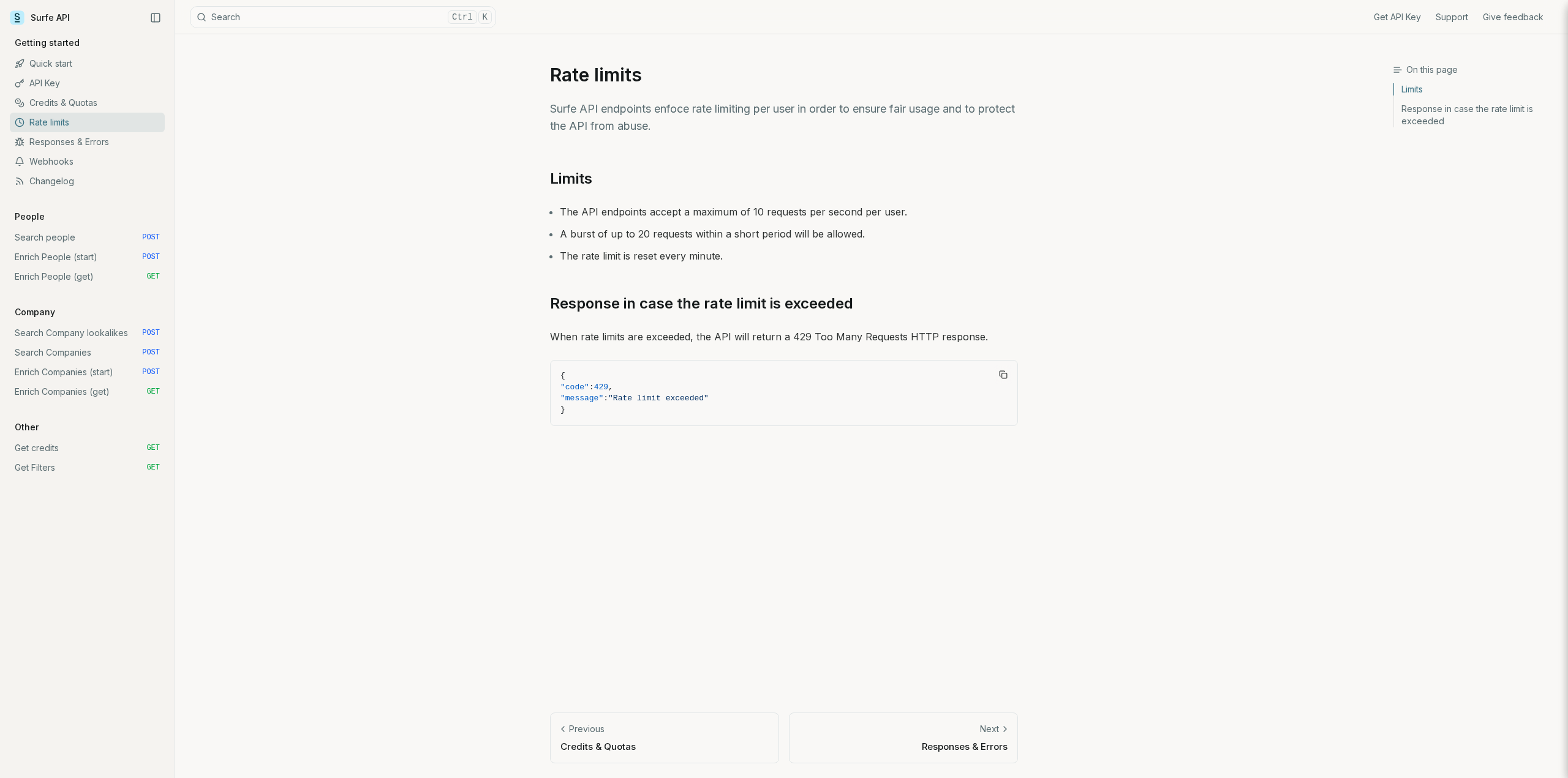
click at [81, 102] on link "Credits & Quotas" at bounding box center [87, 102] width 155 height 20
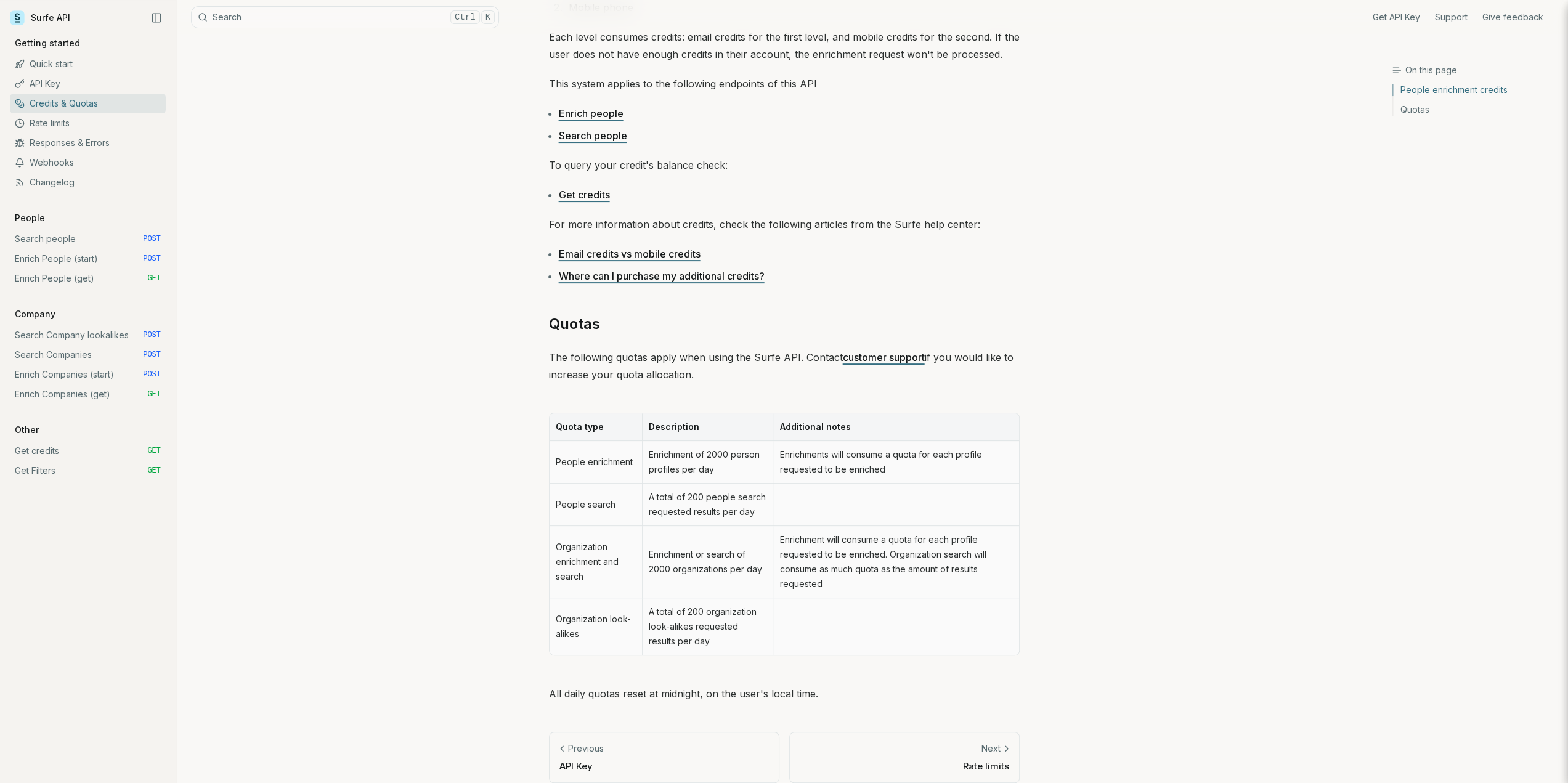
scroll to position [288, 0]
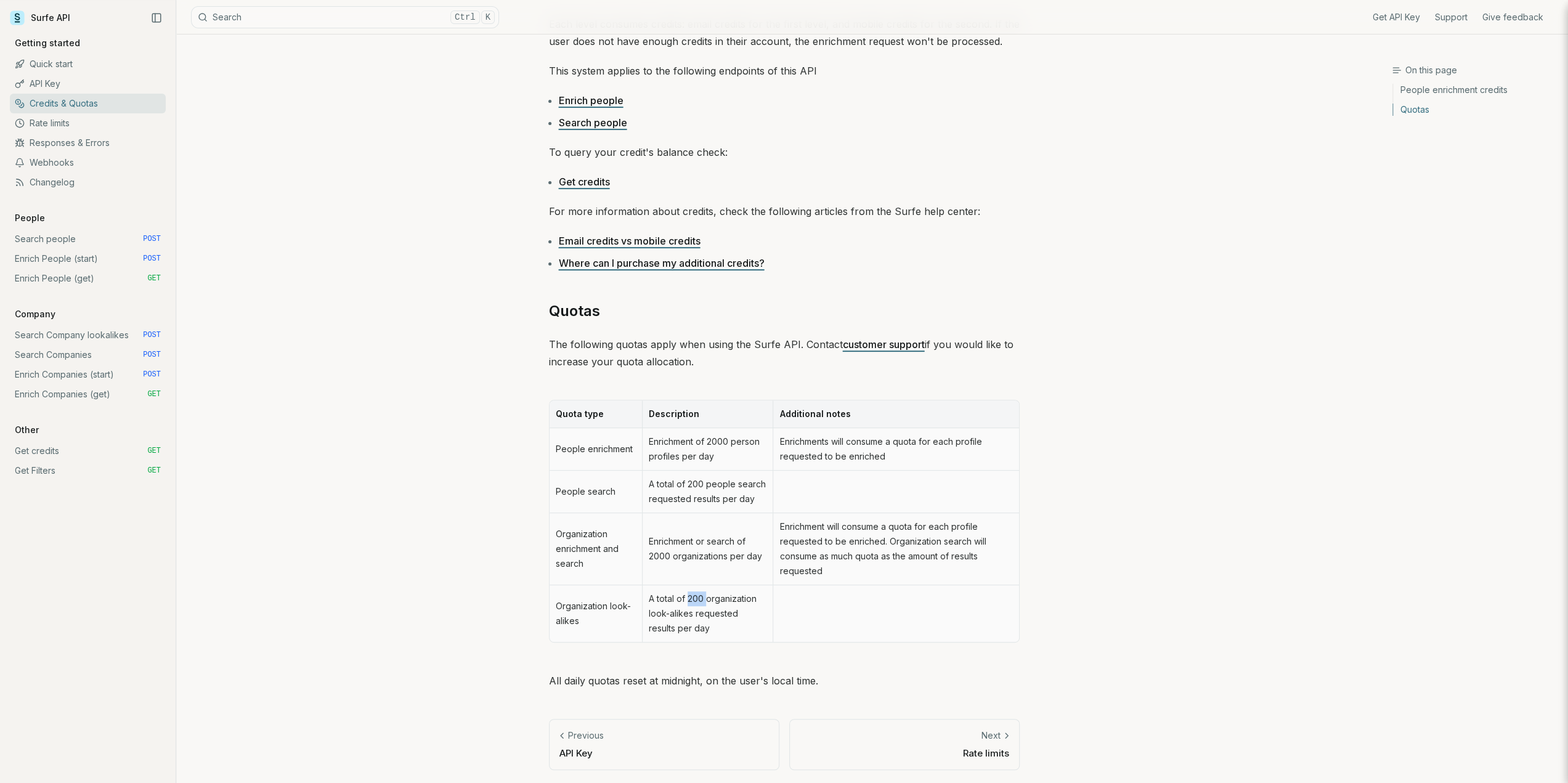
drag, startPoint x: 706, startPoint y: 598, endPoint x: 690, endPoint y: 598, distance: 16.0
click at [690, 598] on td "A total of 200 organization look-alikes requested results per day" at bounding box center [707, 613] width 131 height 57
click at [754, 600] on td "A total of 200 organization look-alikes requested results per day" at bounding box center [707, 613] width 131 height 57
click at [87, 354] on link "Search Companies POST" at bounding box center [88, 354] width 156 height 20
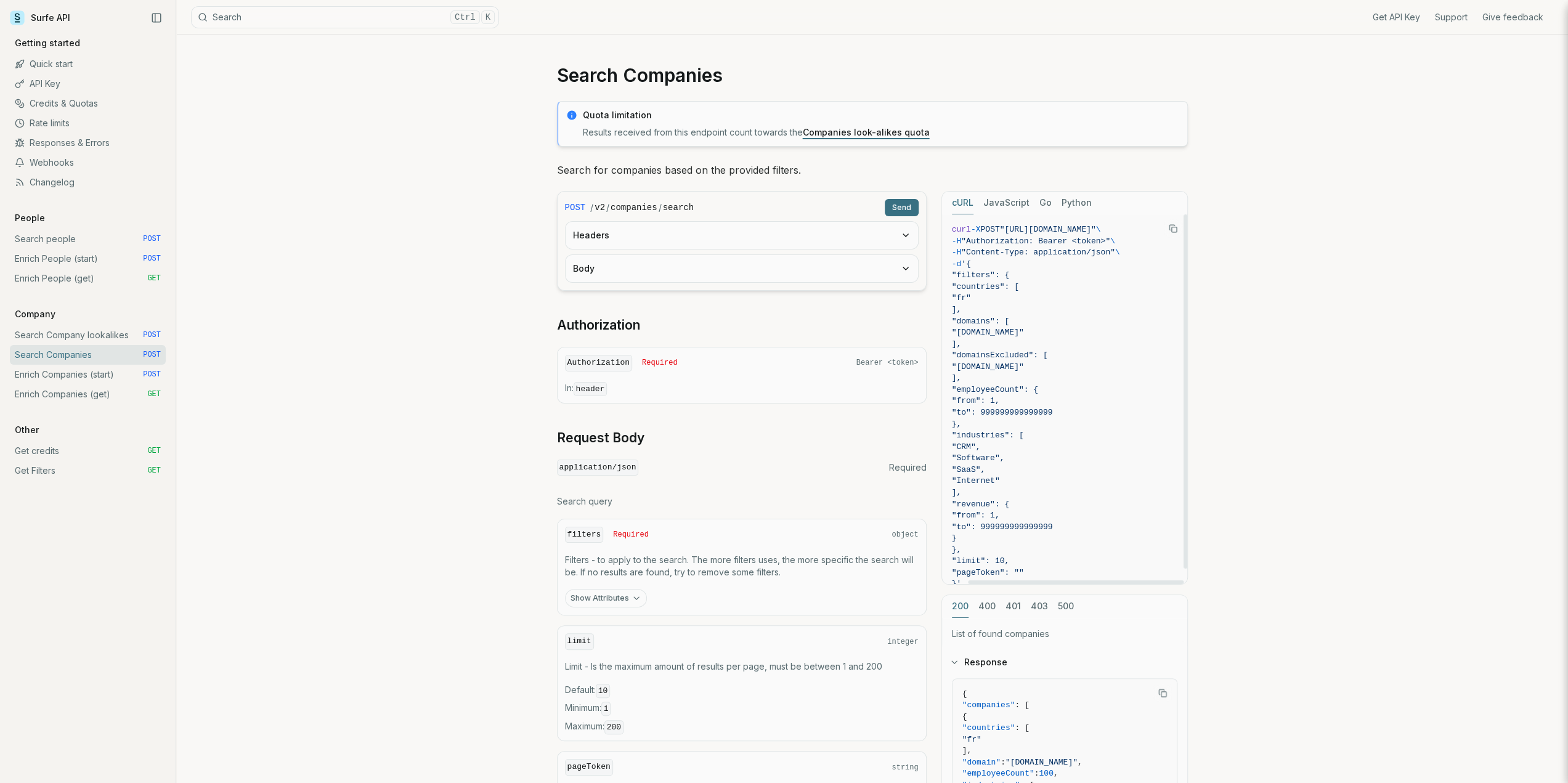
scroll to position [0, 30]
drag, startPoint x: 1012, startPoint y: 227, endPoint x: 1162, endPoint y: 230, distance: 150.0
click at [1096, 230] on span ""[URL][DOMAIN_NAME]"" at bounding box center [1048, 229] width 96 height 10
copy span "https://api.surfe.com/v2/companies/search"
drag, startPoint x: 672, startPoint y: 316, endPoint x: 552, endPoint y: 325, distance: 120.3
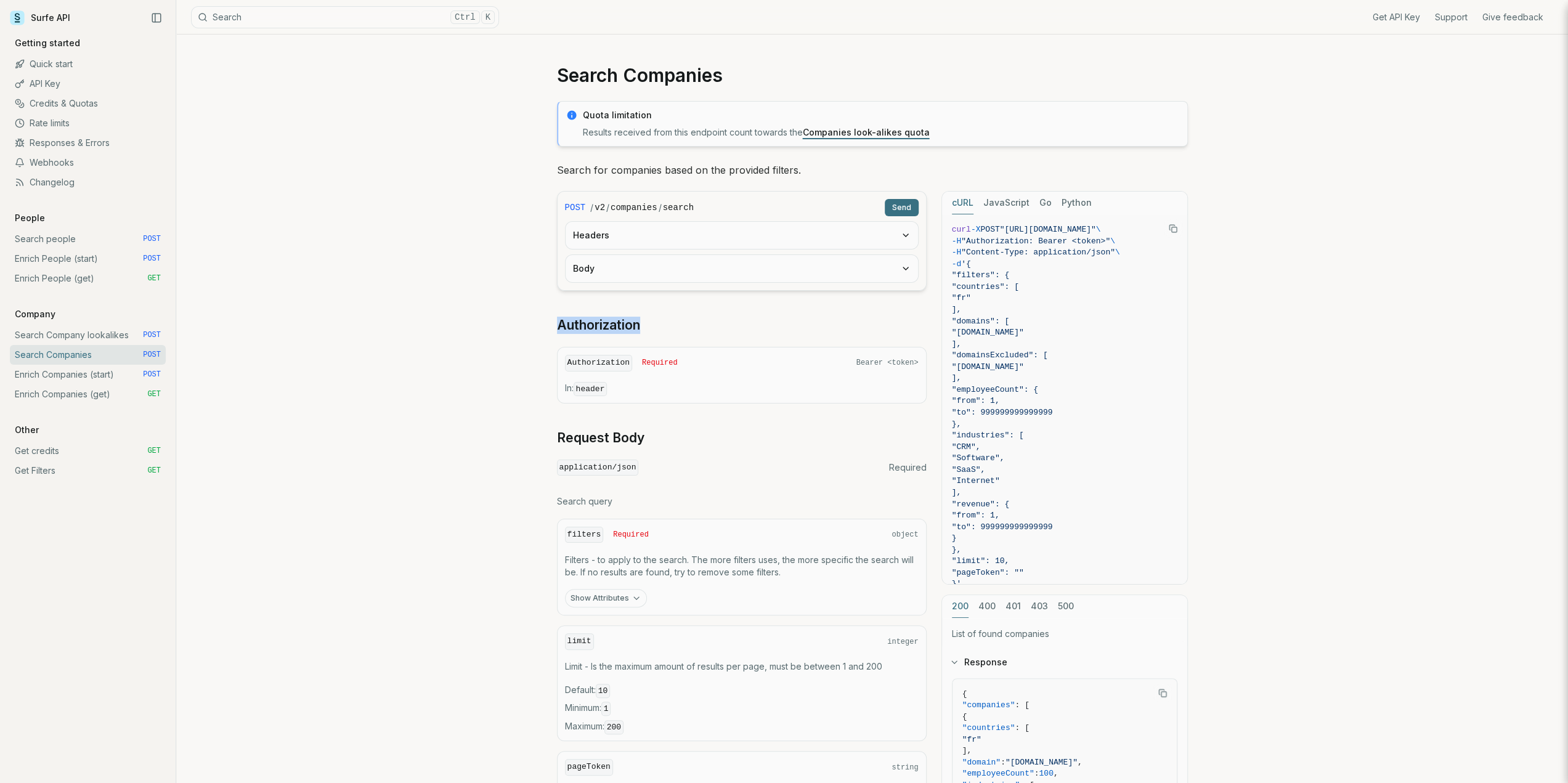
click at [552, 325] on article "Search Companies Quota limitation Results received from this endpoint count tow…" at bounding box center [873, 556] width 690 height 1044
copy link "Authorization"
drag, startPoint x: 860, startPoint y: 361, endPoint x: 885, endPoint y: 366, distance: 25.5
click at [885, 366] on div "Authorization Required Bearer <token>" at bounding box center [742, 363] width 354 height 17
copy span "Bearer"
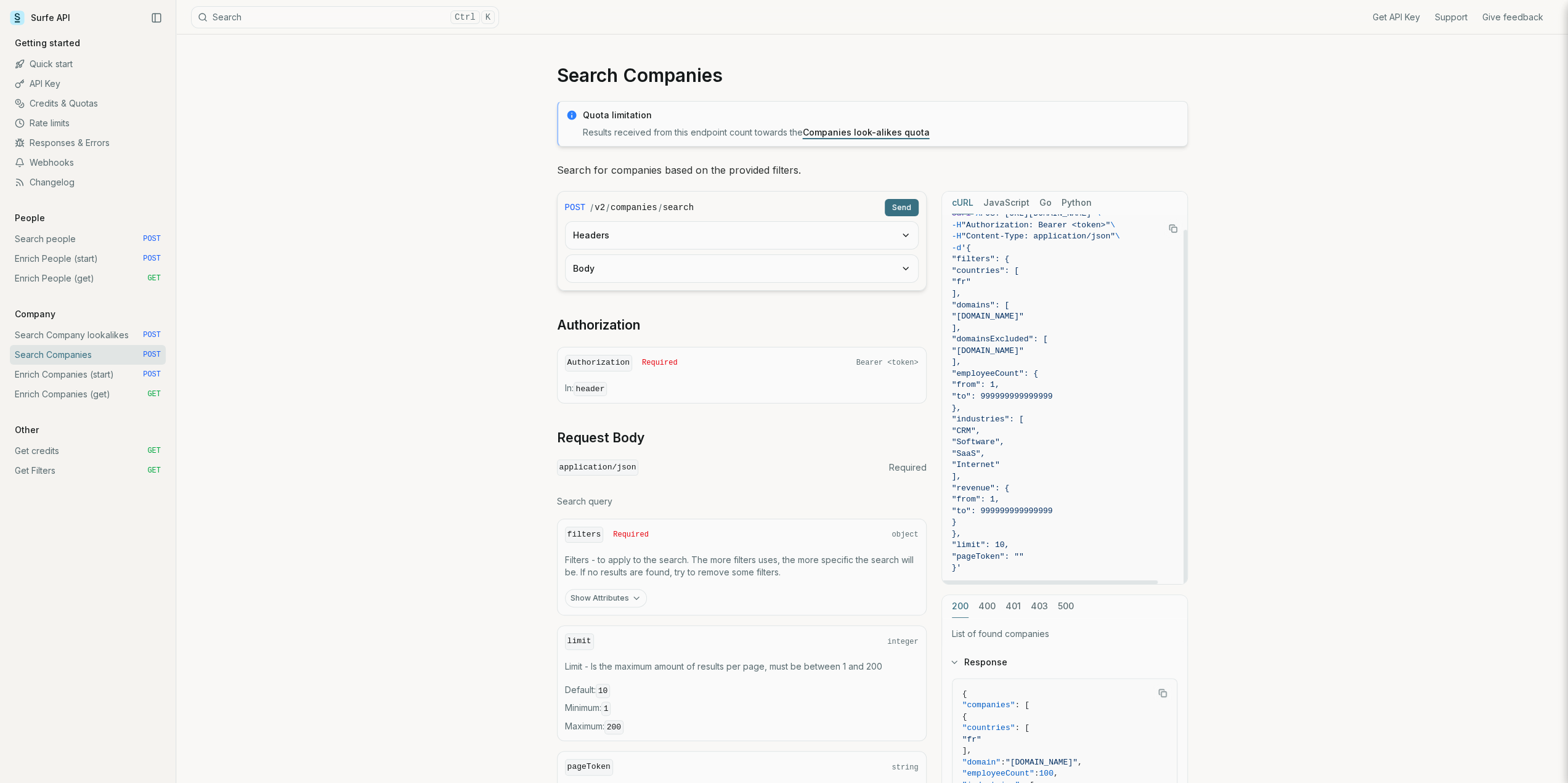
scroll to position [16, 0]
drag, startPoint x: 1035, startPoint y: 581, endPoint x: 947, endPoint y: 586, distance: 88.1
click at [947, 584] on div at bounding box center [1050, 582] width 217 height 4
click at [486, 486] on div "Search Companies Quota limitation Results received from this endpoint count tow…" at bounding box center [872, 556] width 1392 height 1044
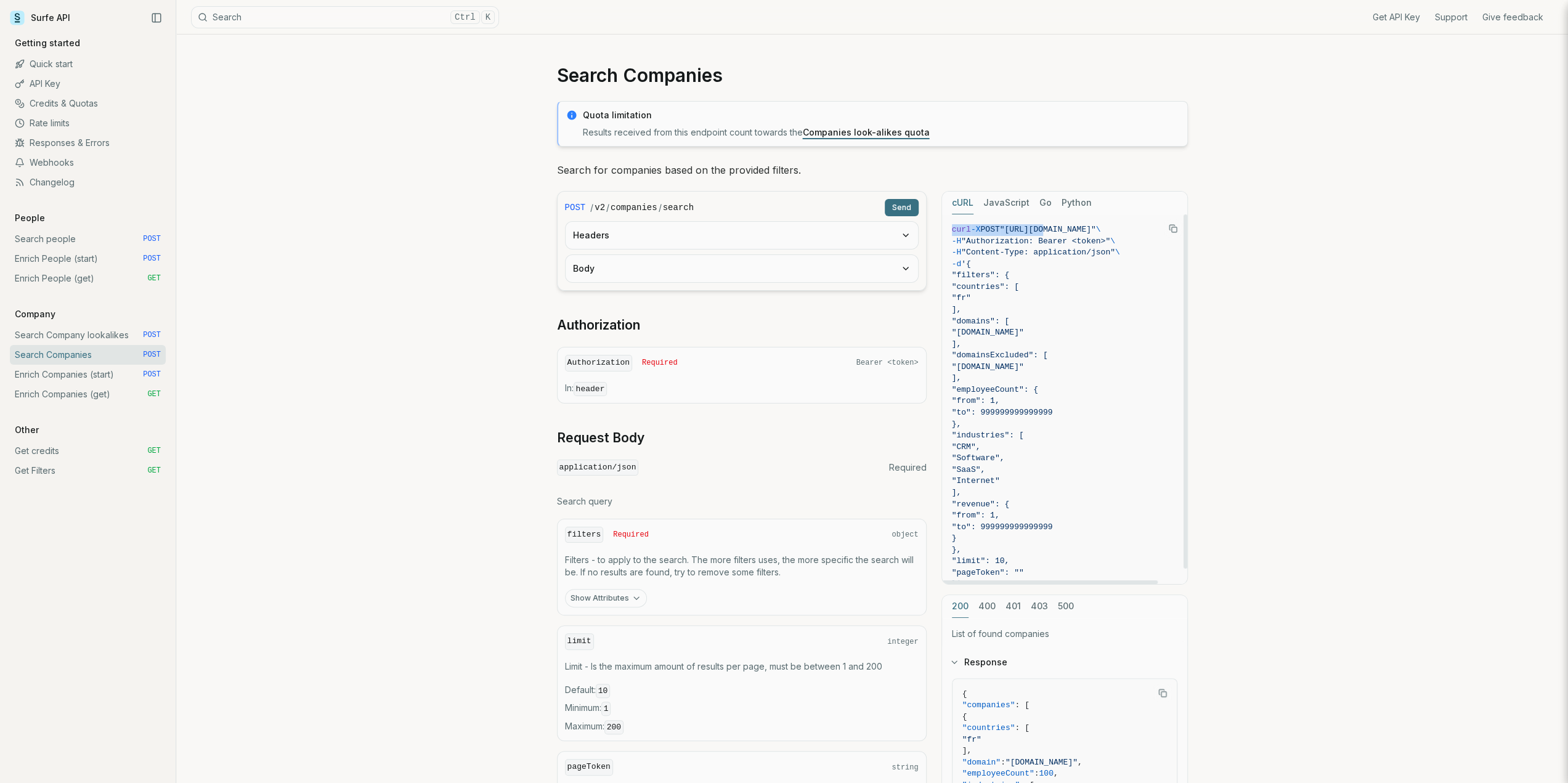
drag, startPoint x: 1045, startPoint y: 226, endPoint x: 1174, endPoint y: 222, distance: 129.1
click at [1174, 222] on figure "curl -X POST "https://api.surfe.com/v2/companies/search" \ -H "Authorization: B…" at bounding box center [1064, 399] width 245 height 370
click at [1321, 251] on div "Search Companies Quota limitation Results received from this endpoint count tow…" at bounding box center [872, 556] width 1392 height 1044
drag, startPoint x: 1109, startPoint y: 229, endPoint x: 1119, endPoint y: 230, distance: 10.0
click at [1096, 230] on span ""[URL][DOMAIN_NAME]"" at bounding box center [1048, 229] width 96 height 10
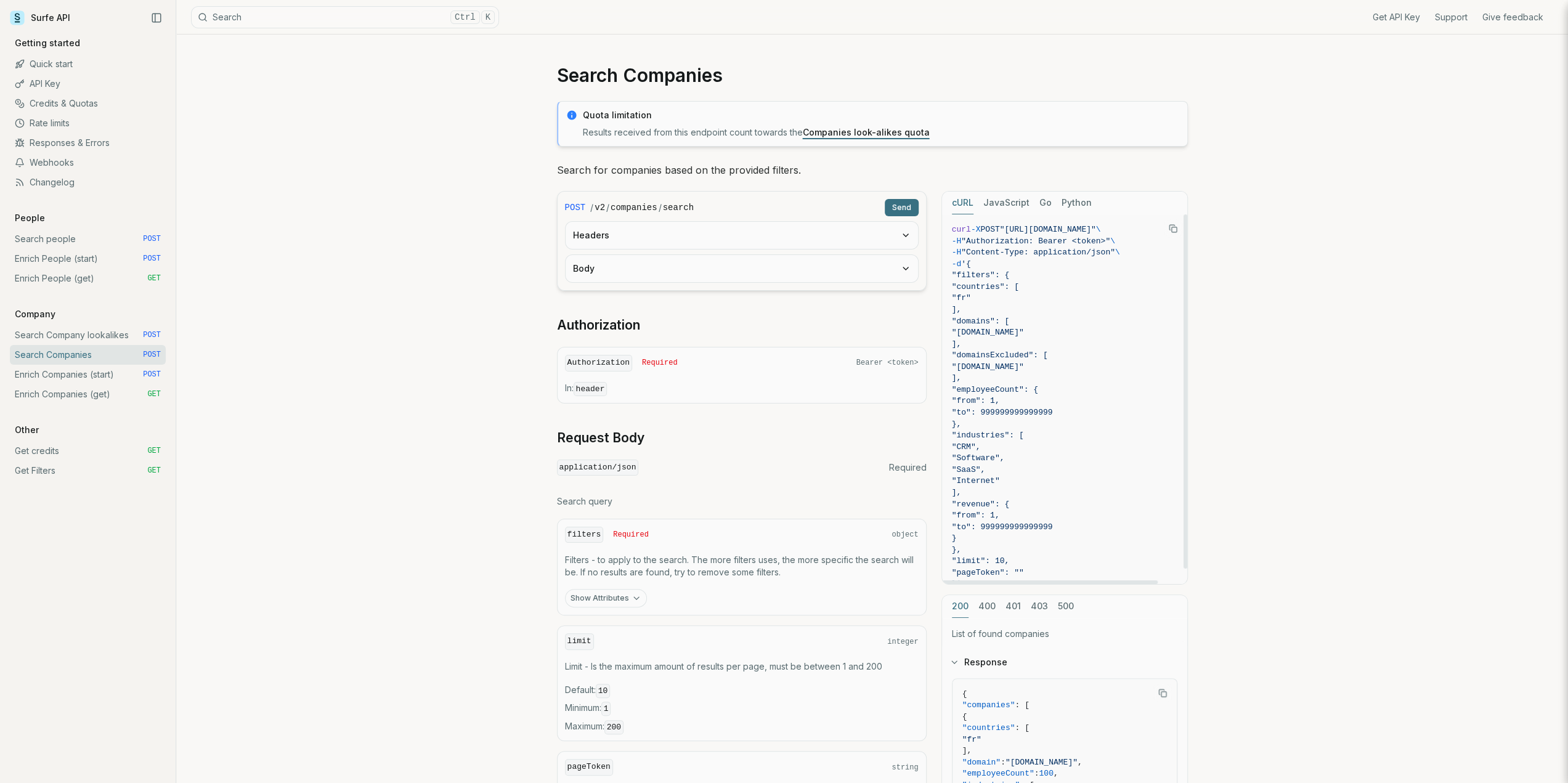
click at [1334, 326] on div "Search Companies Quota limitation Results received from this endpoint count tow…" at bounding box center [872, 556] width 1392 height 1044
click at [102, 330] on link "Search Company lookalikes POST" at bounding box center [88, 335] width 156 height 20
